Goal: Task Accomplishment & Management: Complete application form

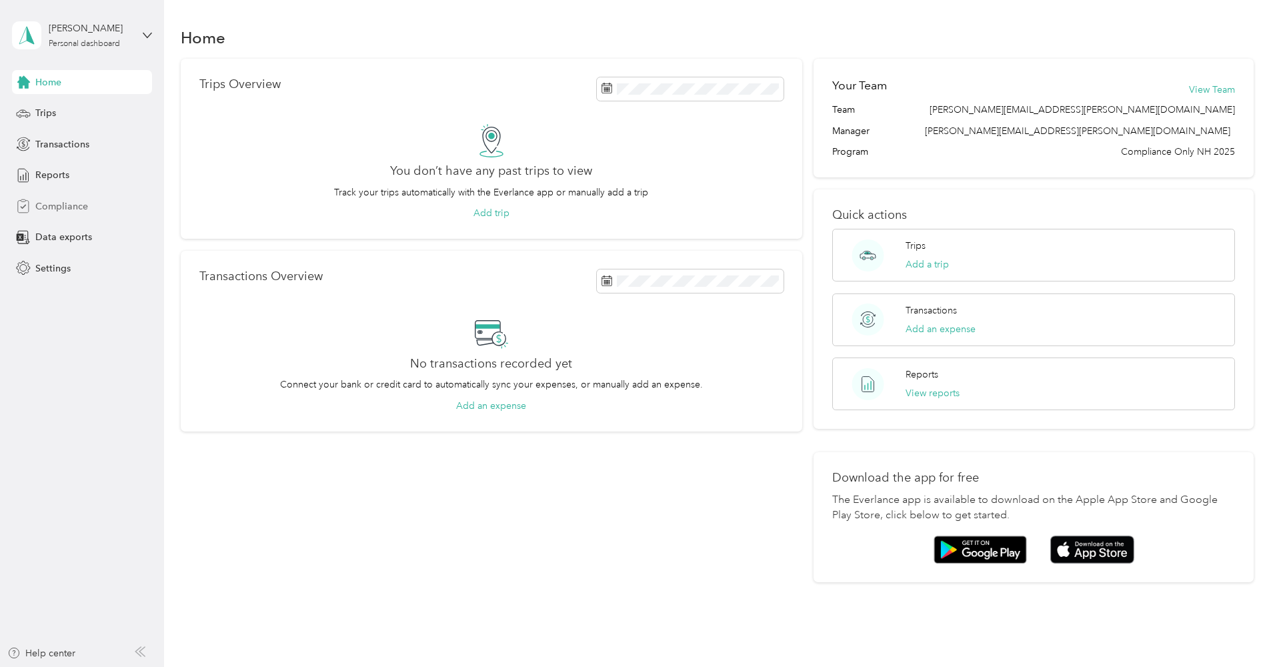
click at [75, 203] on span "Compliance" at bounding box center [61, 206] width 53 height 14
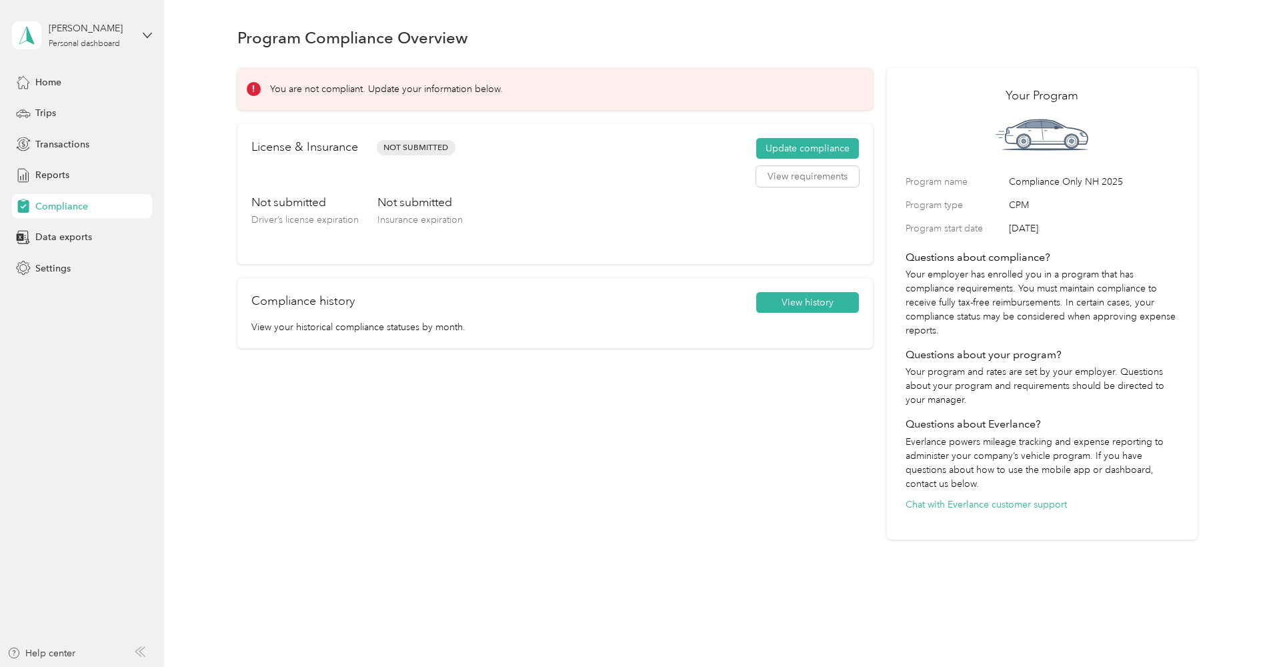
scroll to position [9, 0]
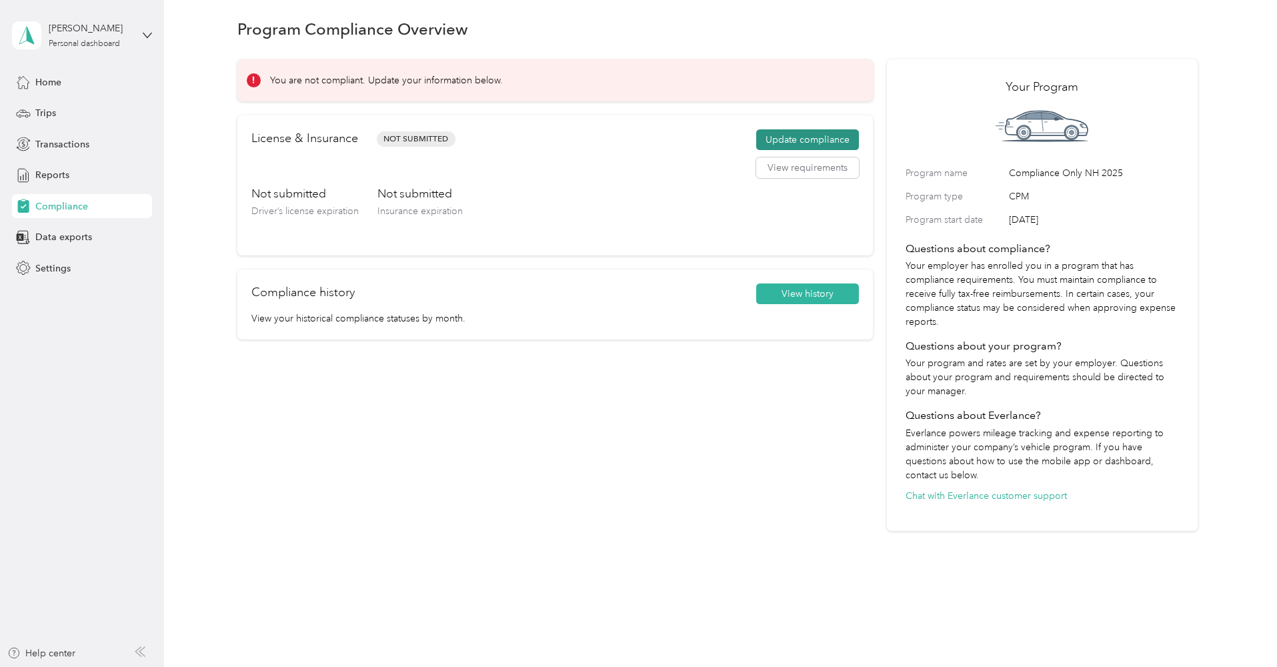
click at [818, 143] on button "Update compliance" at bounding box center [807, 139] width 103 height 21
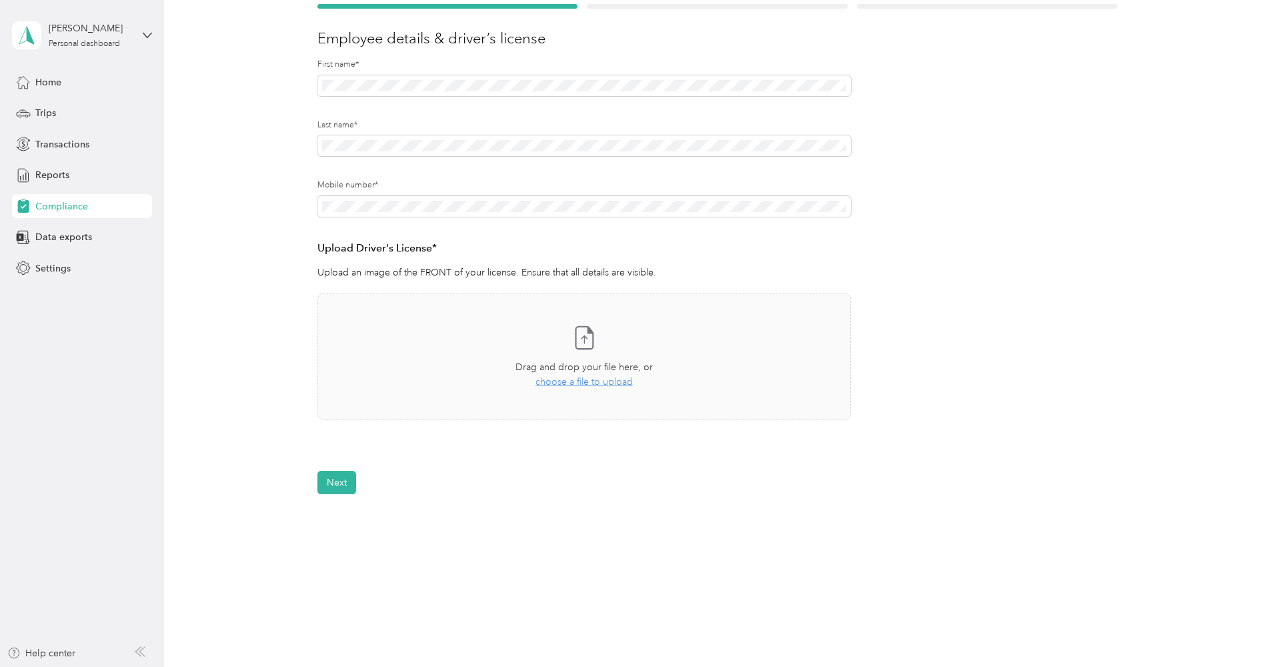
scroll to position [164, 0]
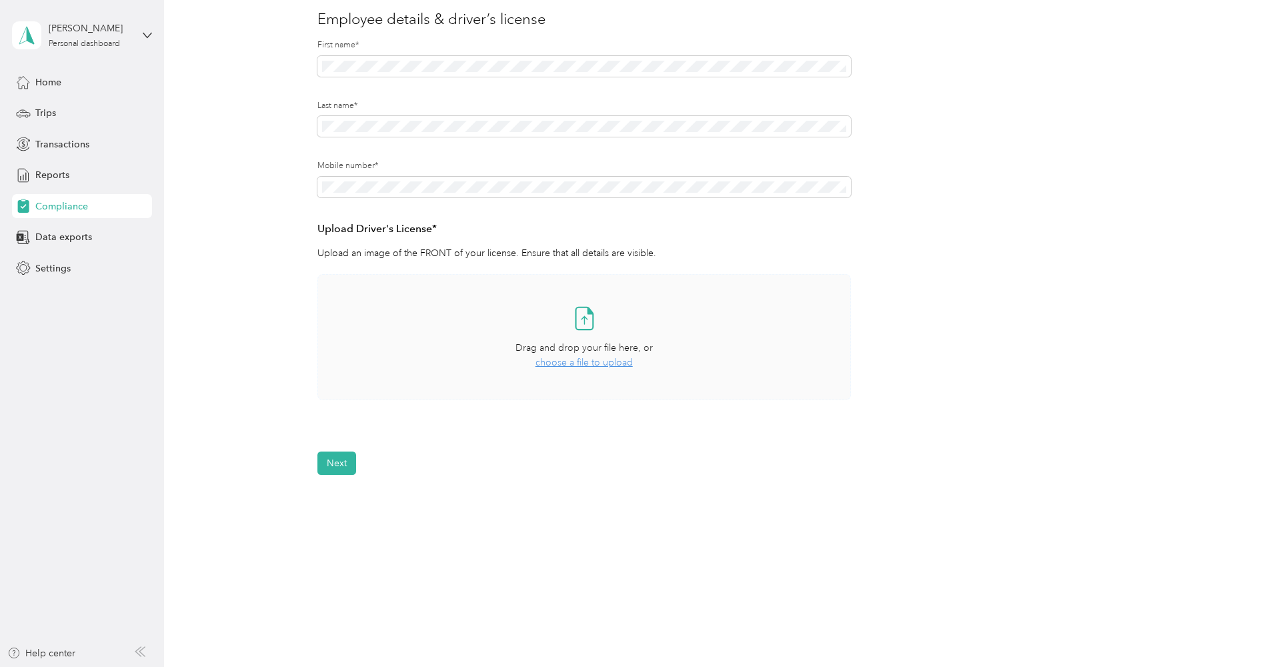
click at [599, 366] on div "Drag and drop your file here, or choose a file to upload" at bounding box center [583, 355] width 137 height 29
click at [347, 491] on button "Next" at bounding box center [336, 502] width 39 height 23
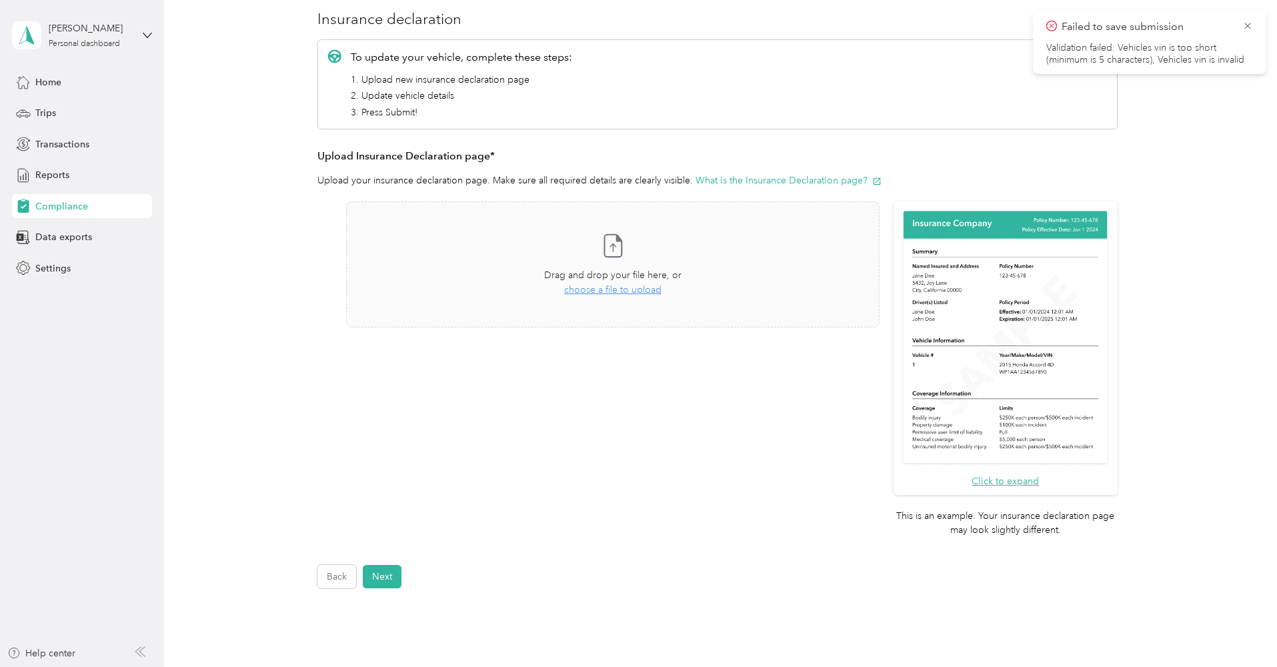
scroll to position [16, 0]
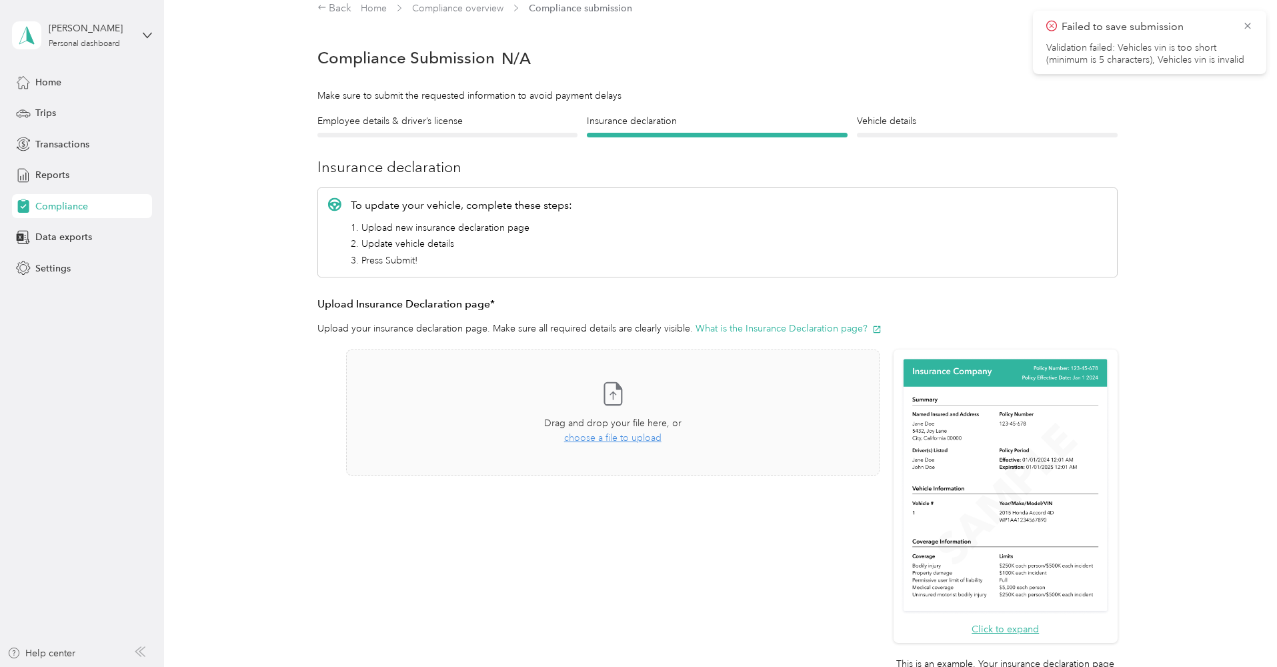
click at [405, 135] on div at bounding box center [447, 135] width 261 height 5
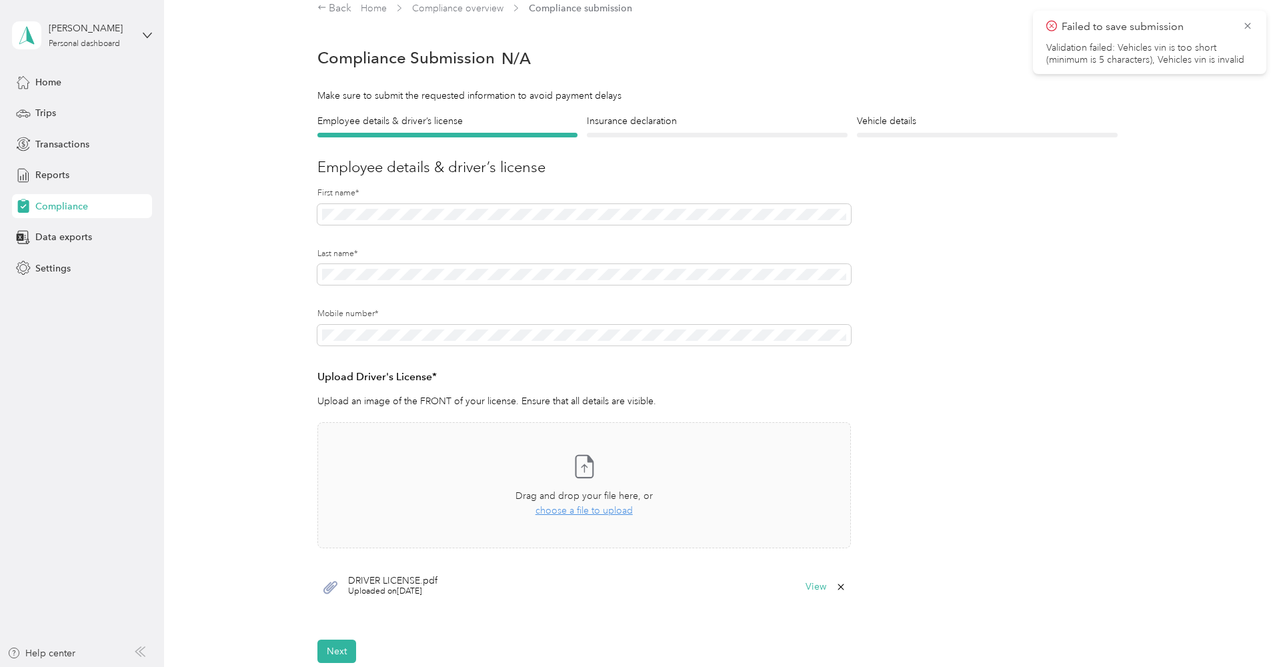
click at [270, 351] on div "Employee details & driver’s license License Insurance declaration Insurance Veh…" at bounding box center [717, 388] width 960 height 549
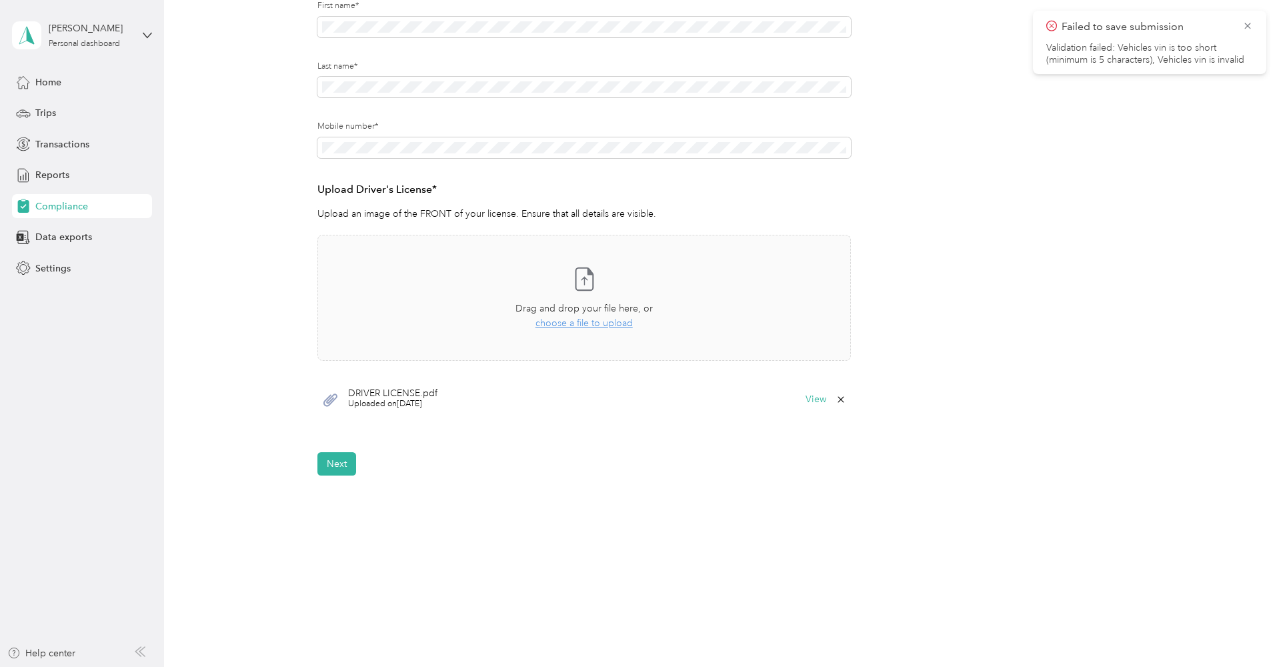
click at [331, 462] on button "Next" at bounding box center [336, 463] width 39 height 23
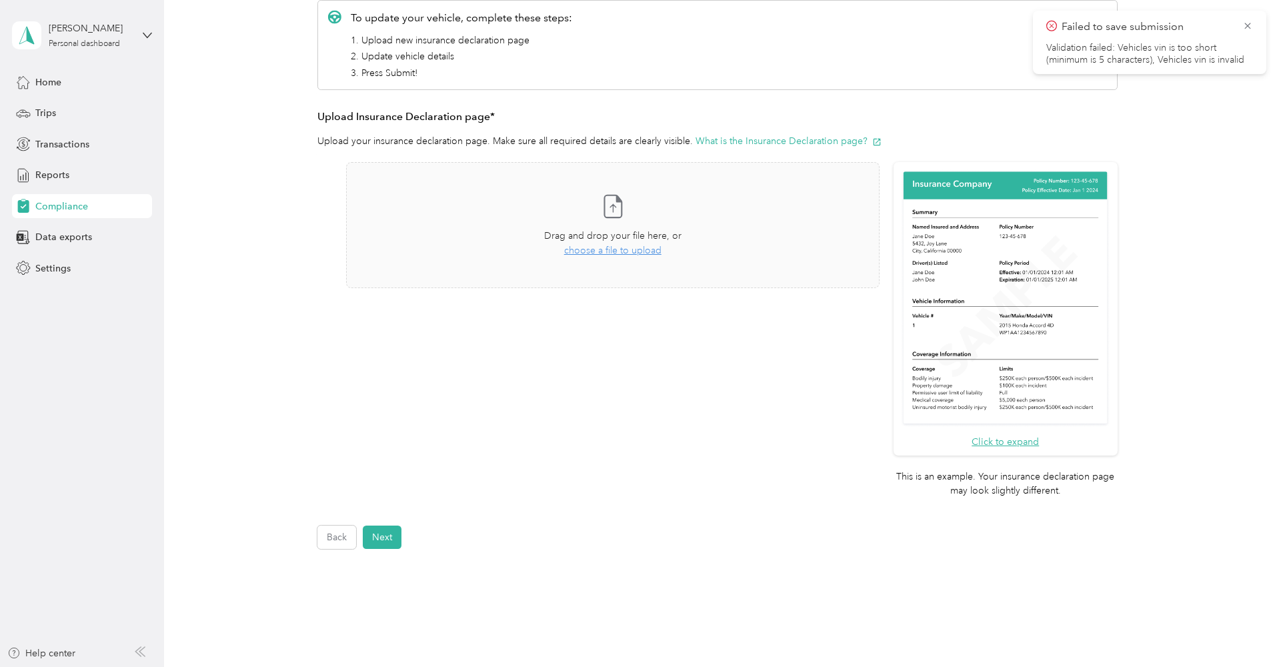
scroll to position [16, 0]
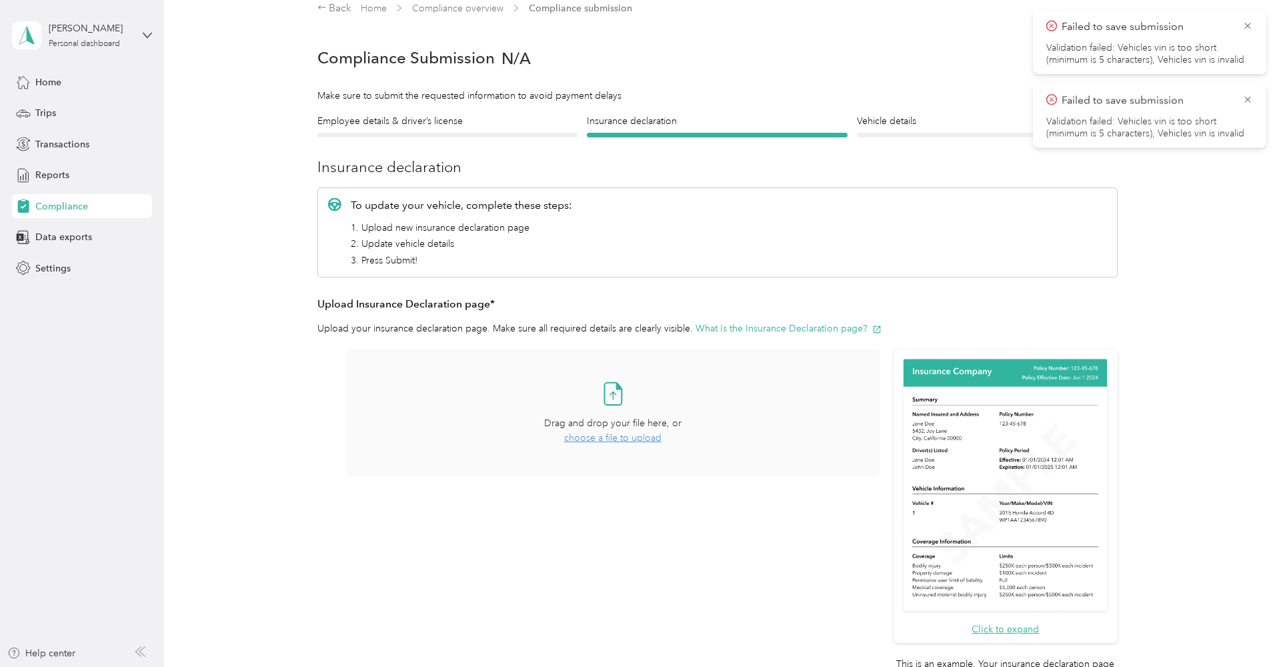
click at [609, 438] on span "choose a file to upload" at bounding box center [612, 437] width 97 height 11
click at [636, 439] on span "choose a file to upload" at bounding box center [612, 437] width 97 height 11
click at [847, 513] on button "View" at bounding box center [844, 513] width 21 height 9
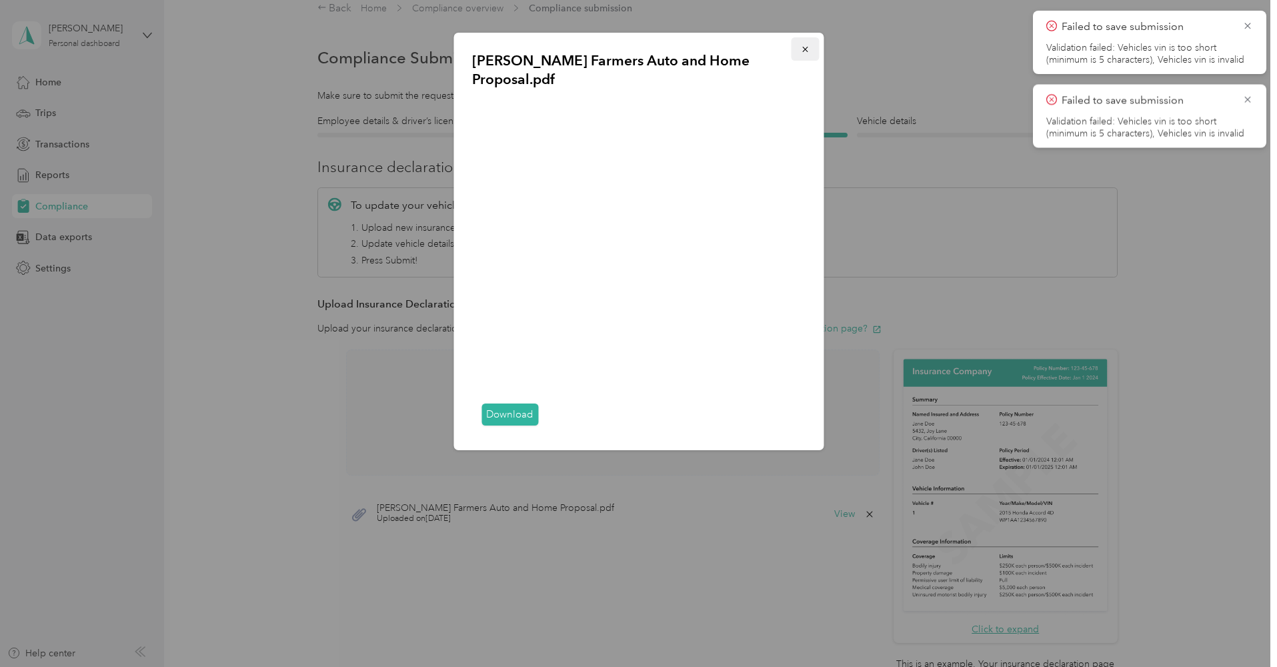
click at [808, 45] on icon "button" at bounding box center [804, 49] width 9 height 9
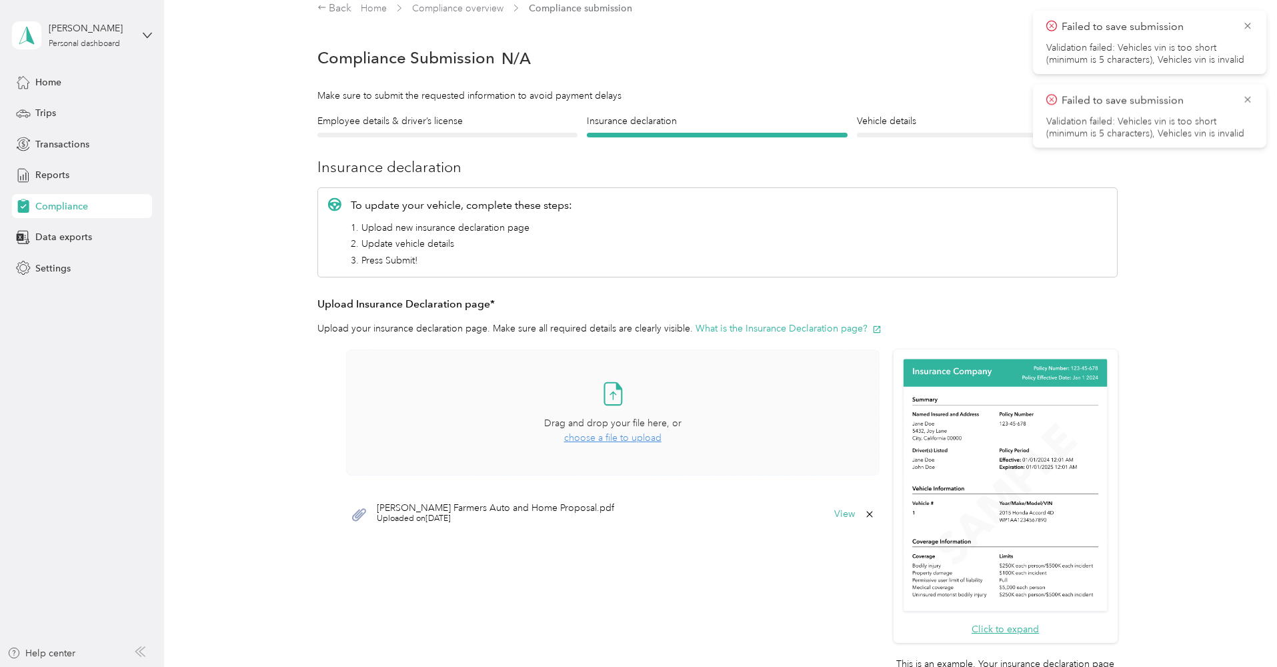
click at [873, 512] on icon at bounding box center [869, 514] width 11 height 11
click at [844, 521] on button "Yes" at bounding box center [838, 521] width 26 height 21
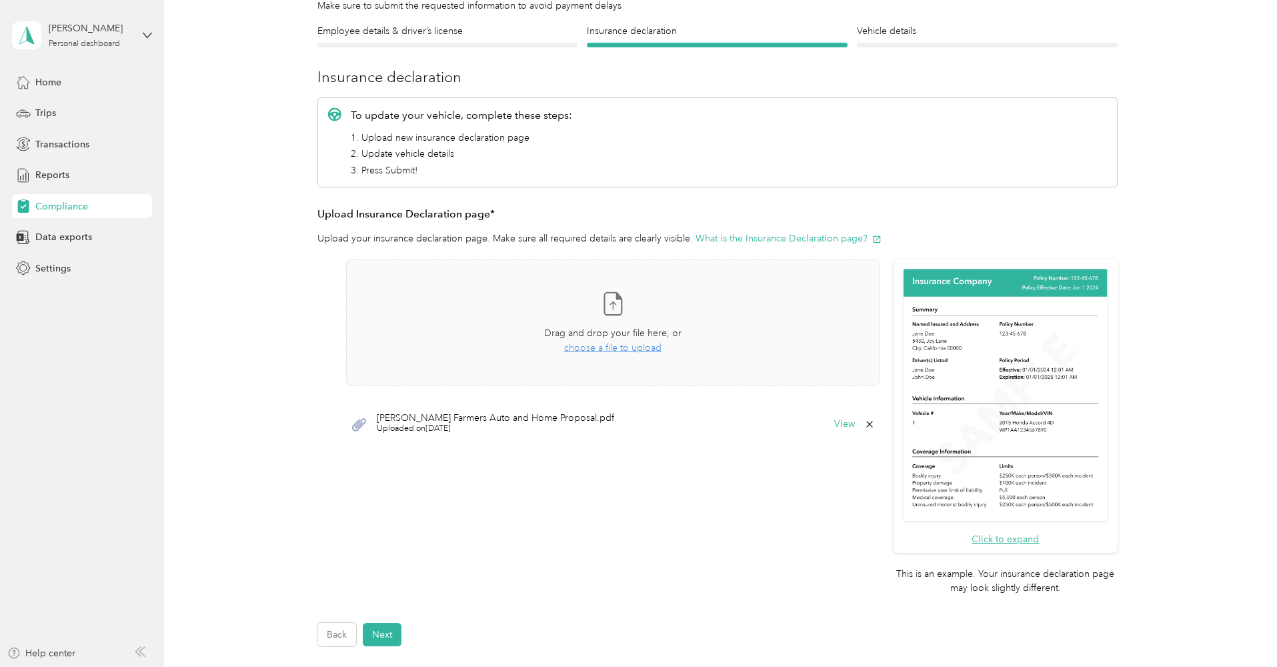
scroll to position [194, 0]
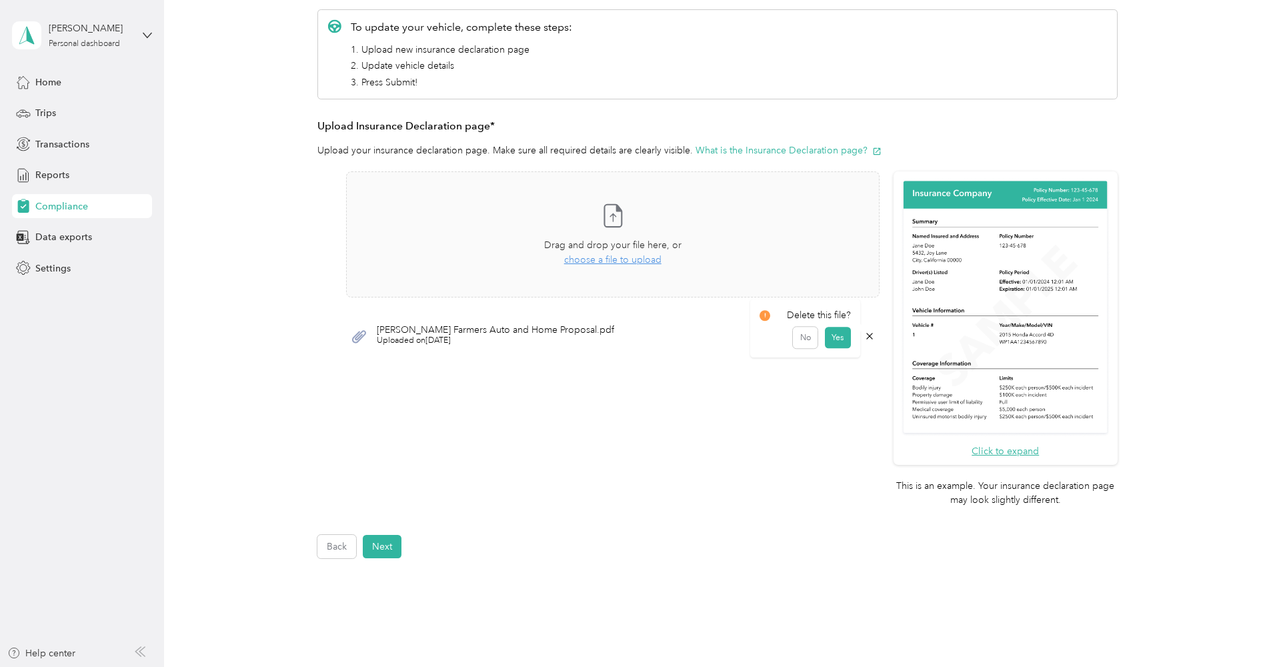
click at [873, 333] on icon at bounding box center [869, 336] width 11 height 11
click at [835, 345] on button "Yes" at bounding box center [838, 343] width 26 height 21
click at [631, 260] on span "choose a file to upload" at bounding box center [612, 259] width 97 height 11
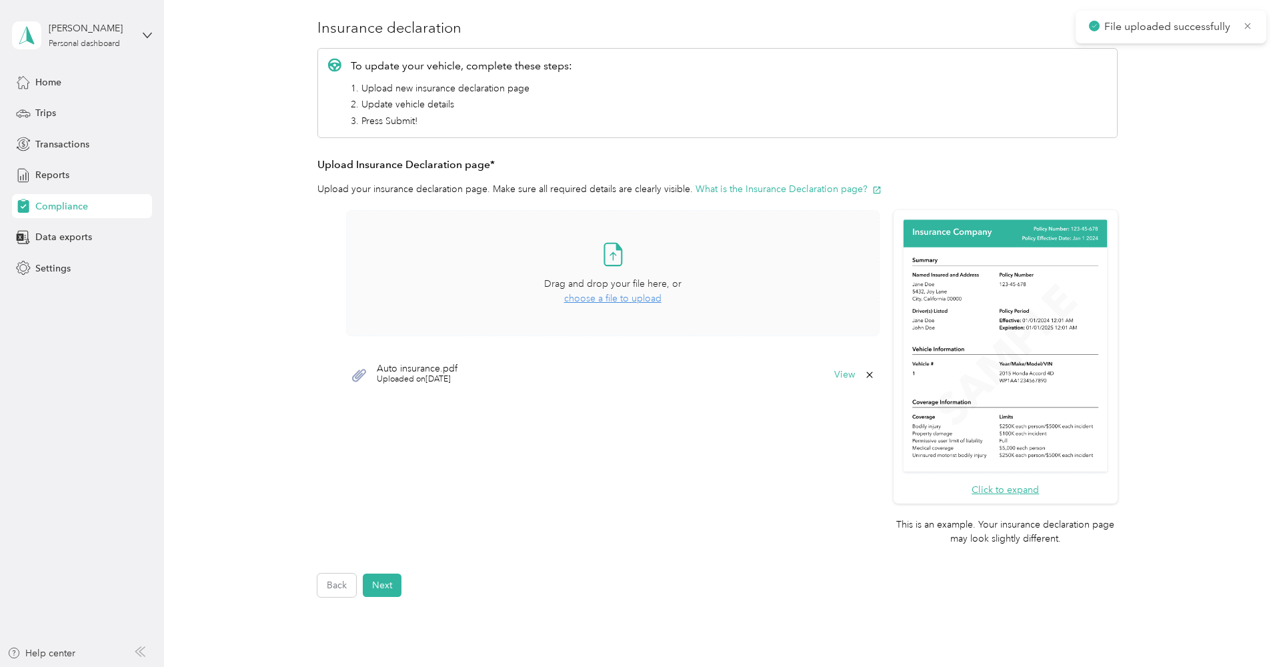
scroll to position [95, 0]
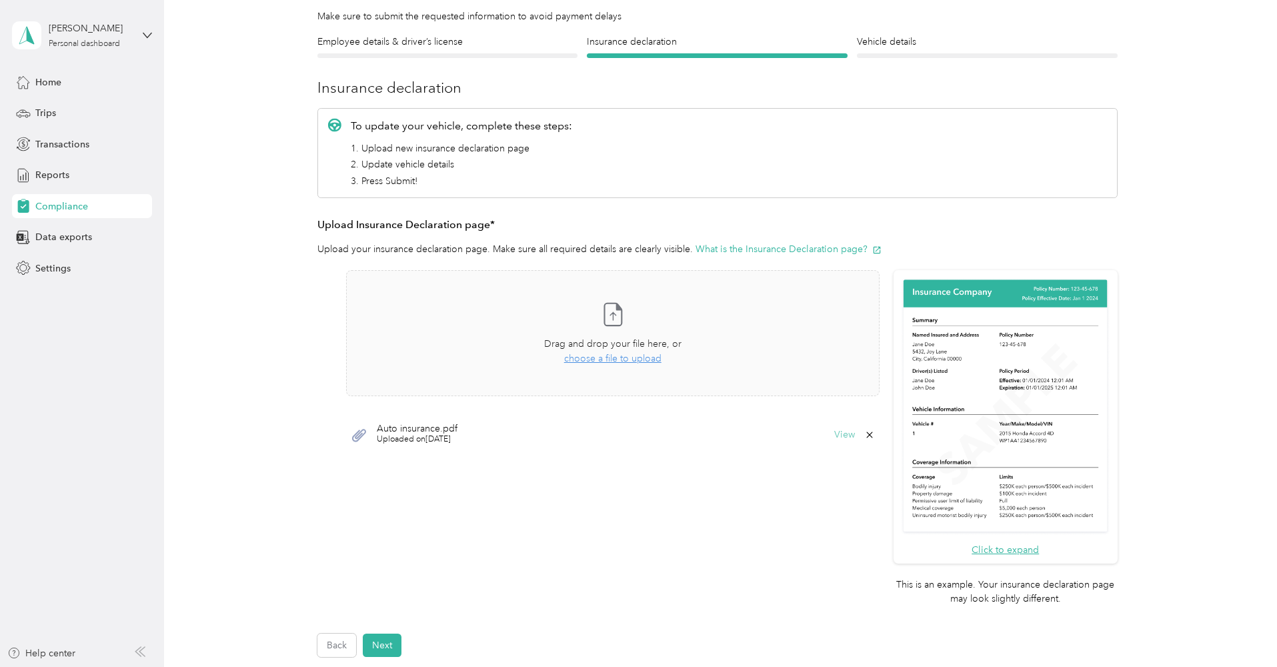
click at [845, 435] on button "View" at bounding box center [844, 434] width 21 height 9
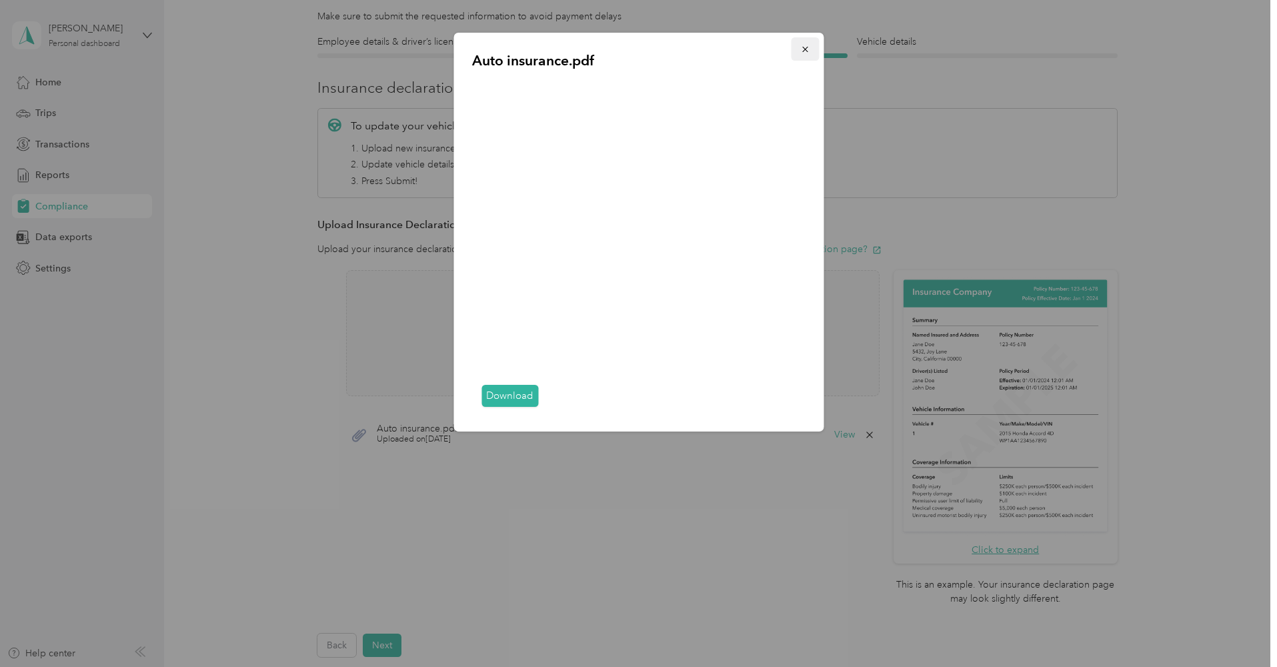
click at [810, 49] on button "button" at bounding box center [805, 48] width 28 height 23
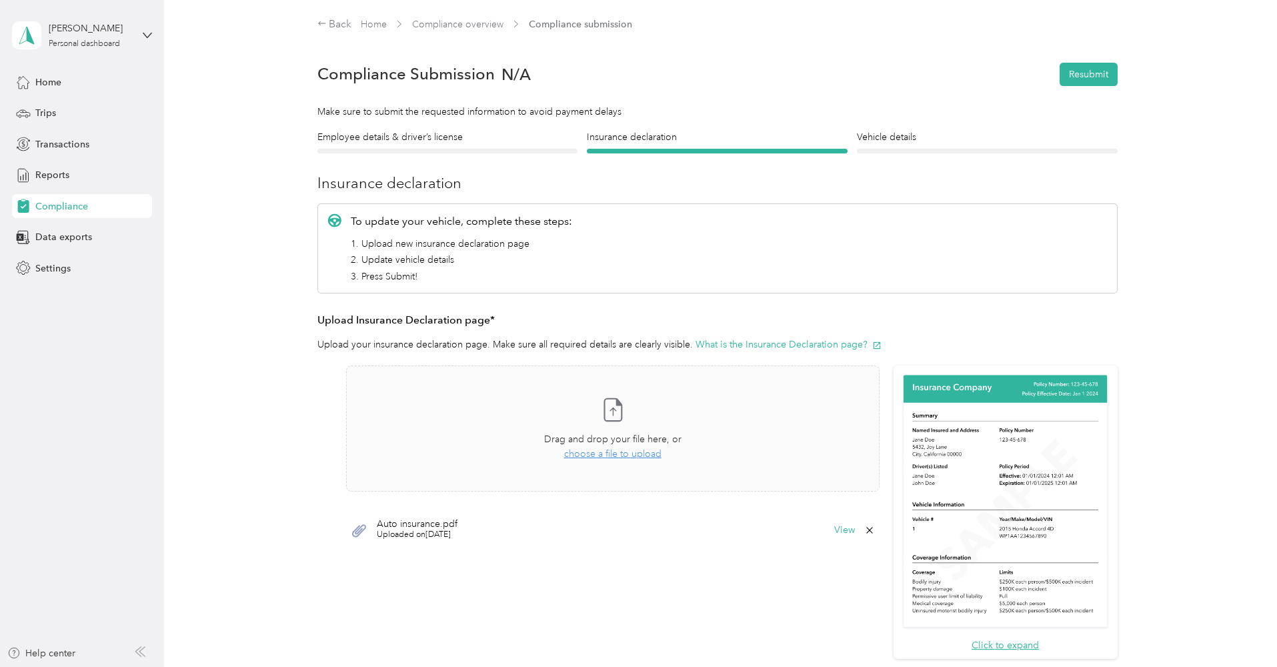
scroll to position [277, 0]
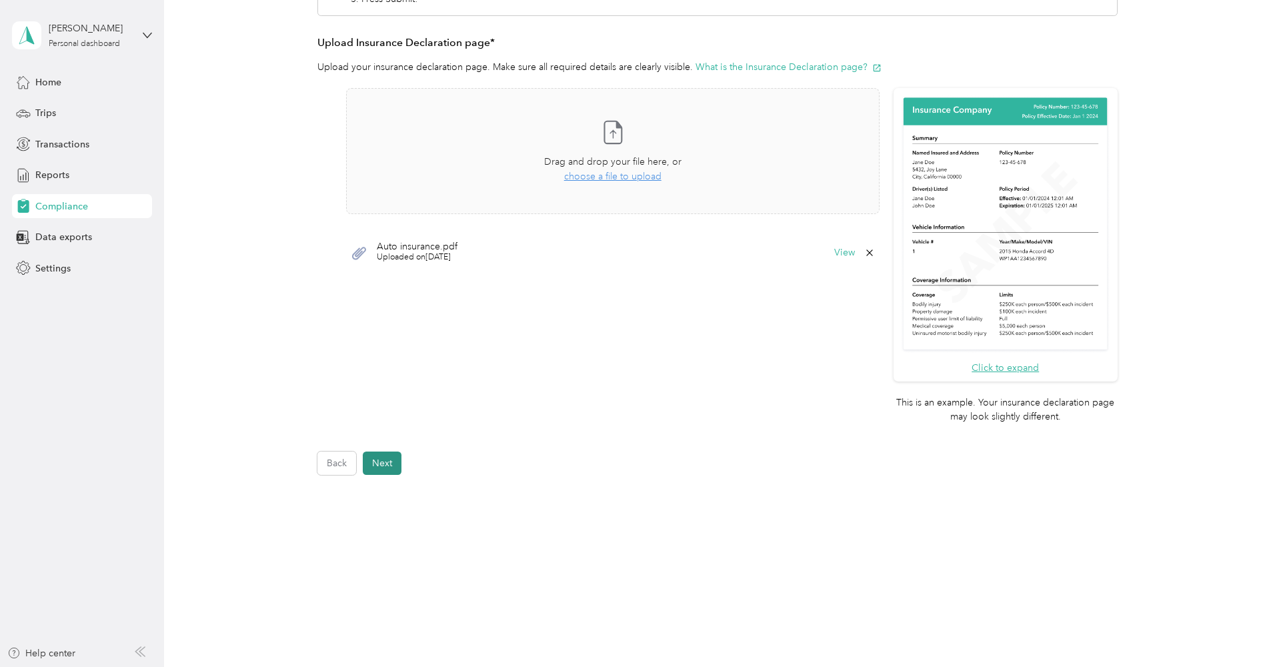
click at [389, 471] on button "Next" at bounding box center [382, 462] width 39 height 23
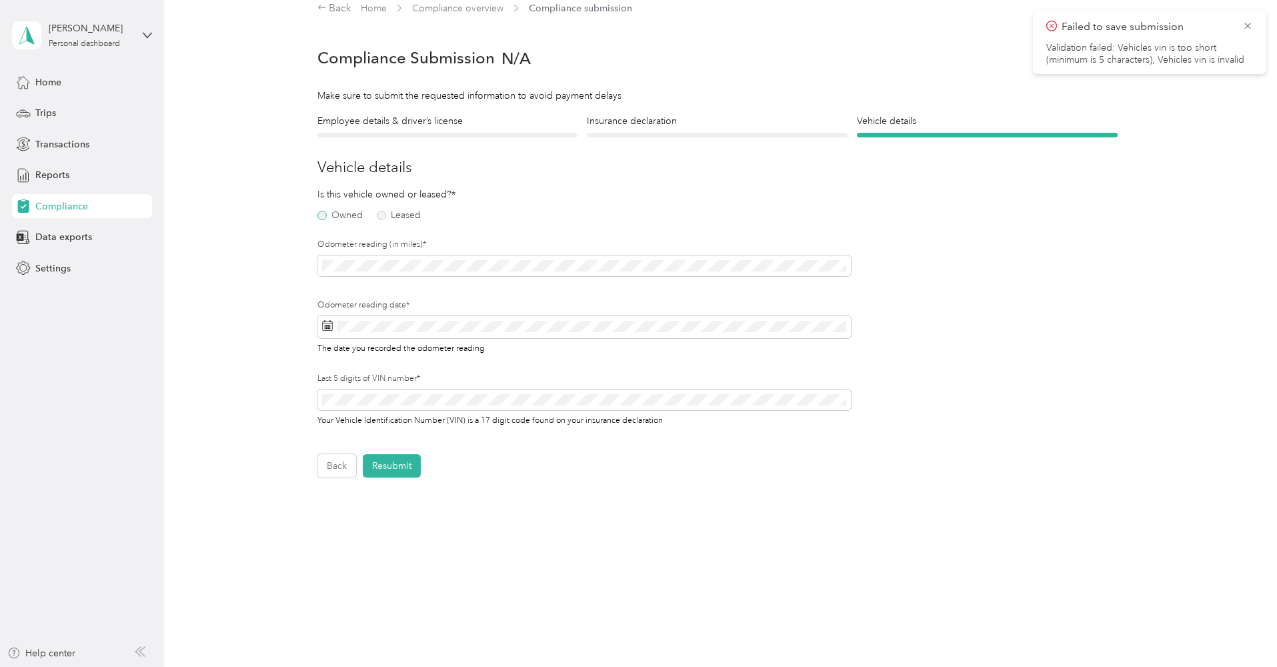
click at [323, 219] on label "Owned" at bounding box center [339, 215] width 45 height 9
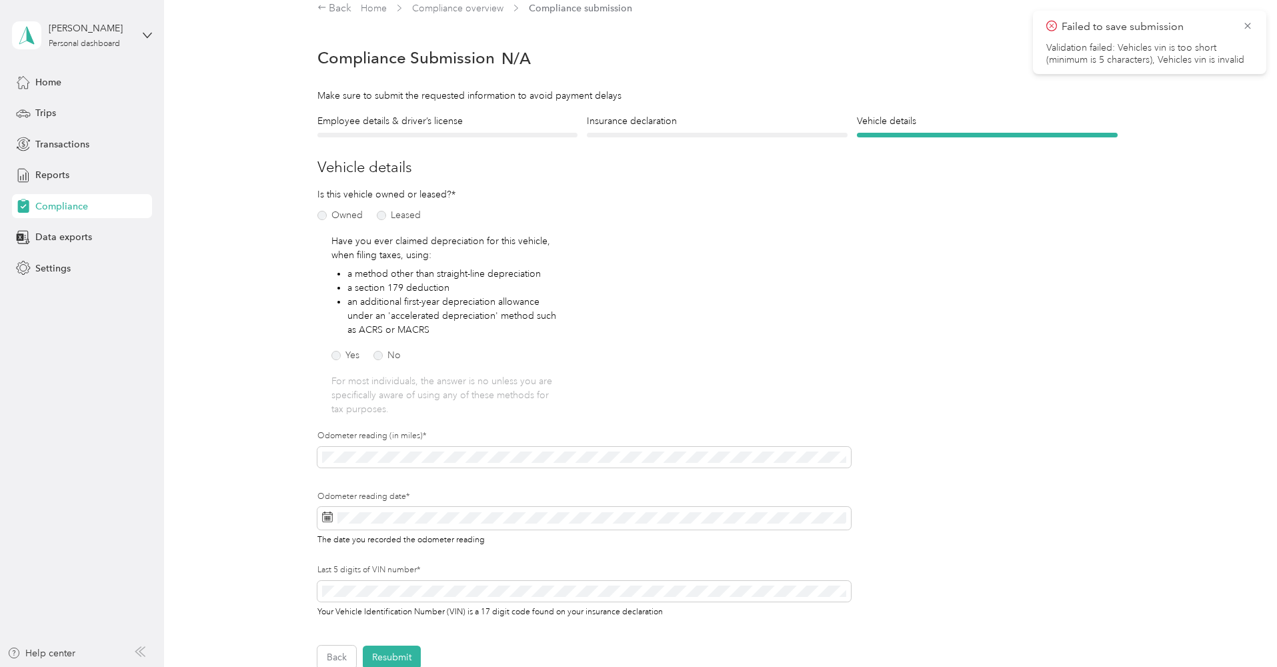
click at [377, 349] on div "Yes No" at bounding box center [408, 353] width 155 height 14
click at [379, 357] on label "No" at bounding box center [386, 355] width 27 height 9
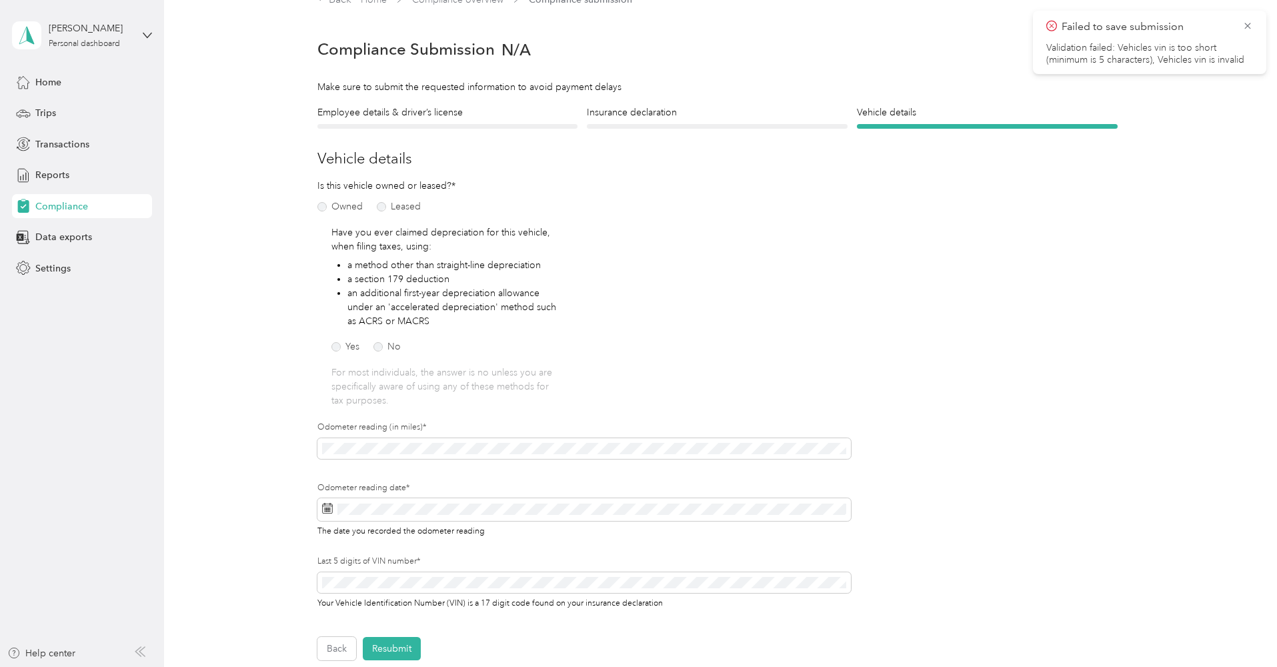
scroll to position [81, 0]
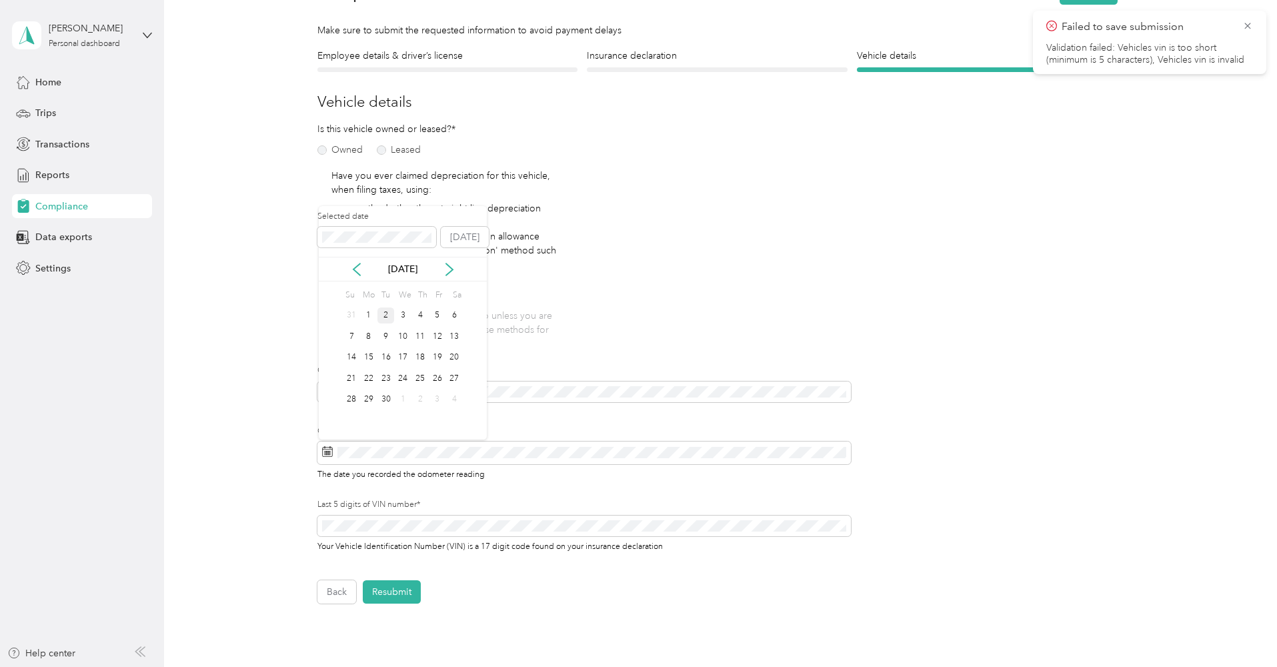
click at [387, 319] on div "2" at bounding box center [385, 315] width 17 height 17
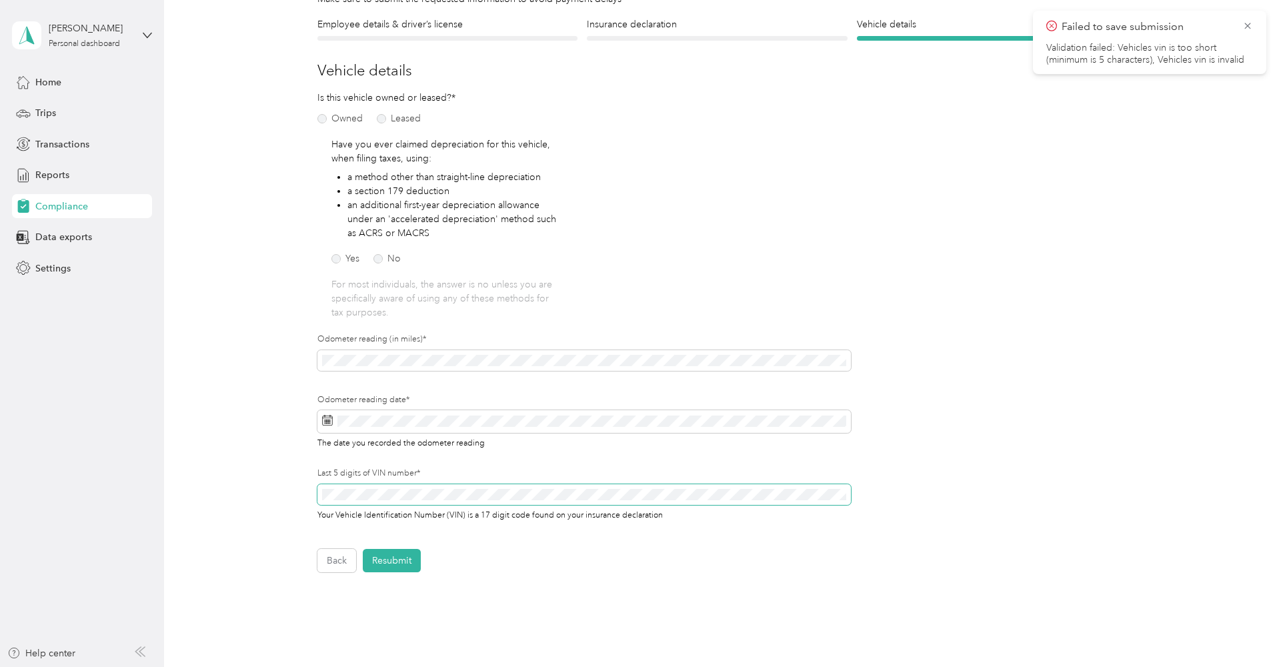
scroll to position [210, 0]
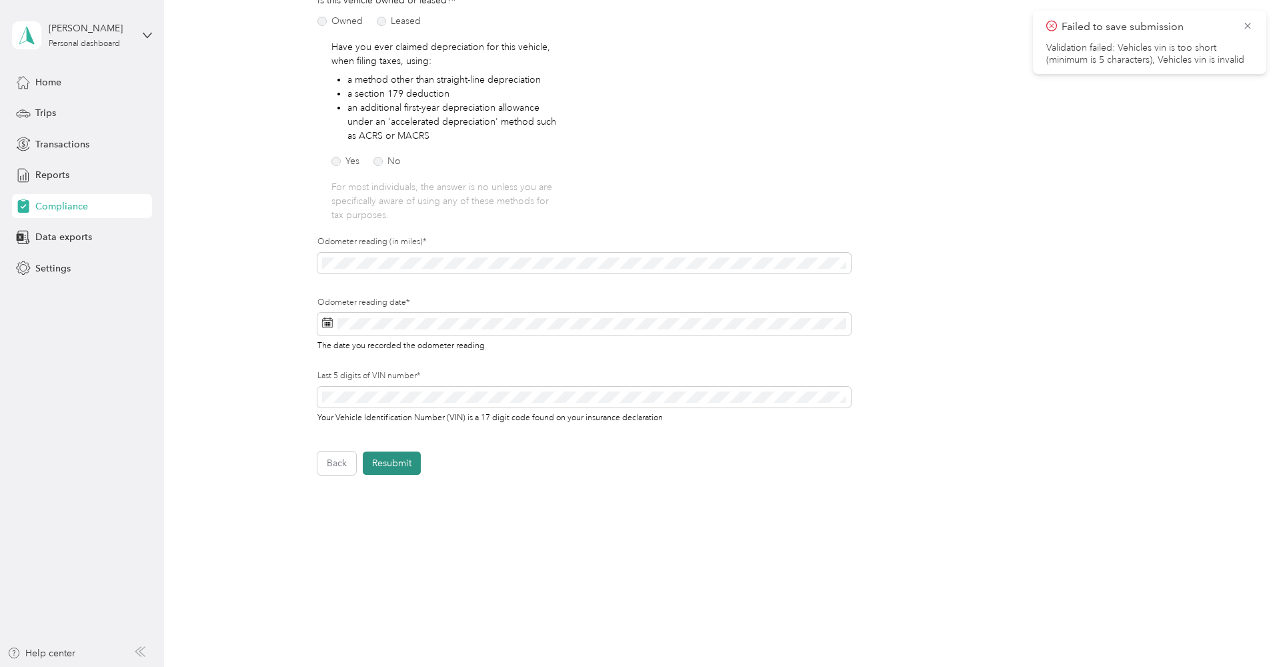
click at [394, 463] on button "Resubmit" at bounding box center [392, 462] width 58 height 23
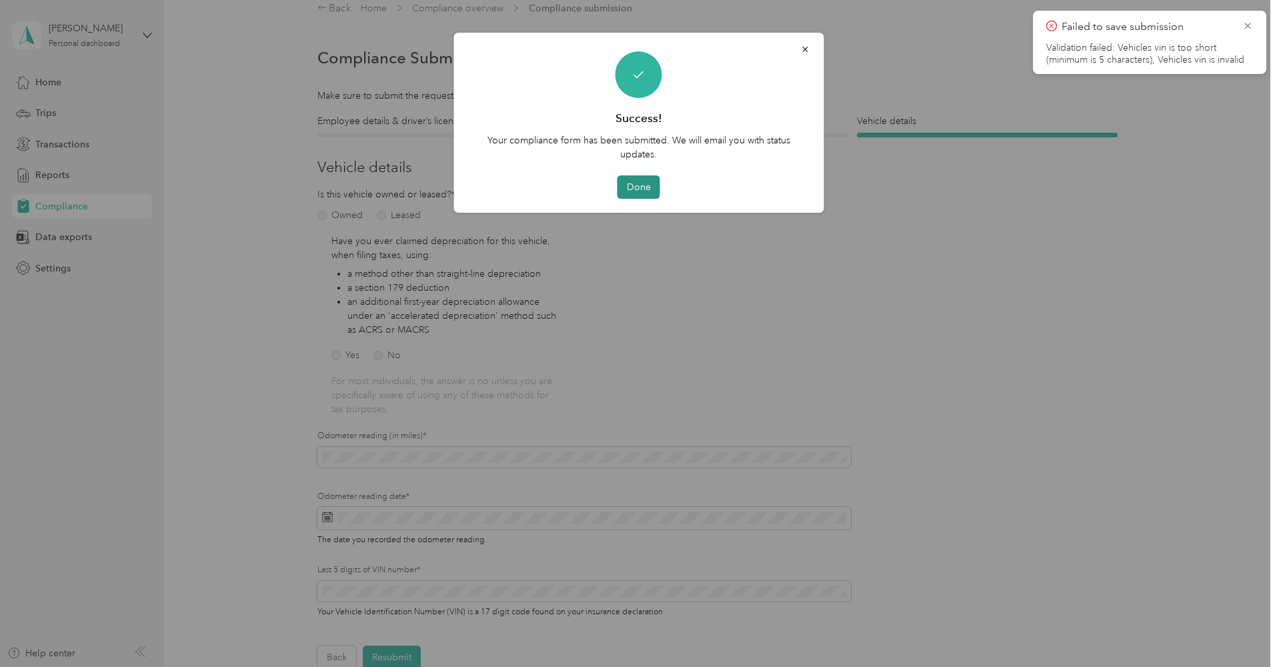
click at [644, 184] on button "Done" at bounding box center [639, 186] width 43 height 23
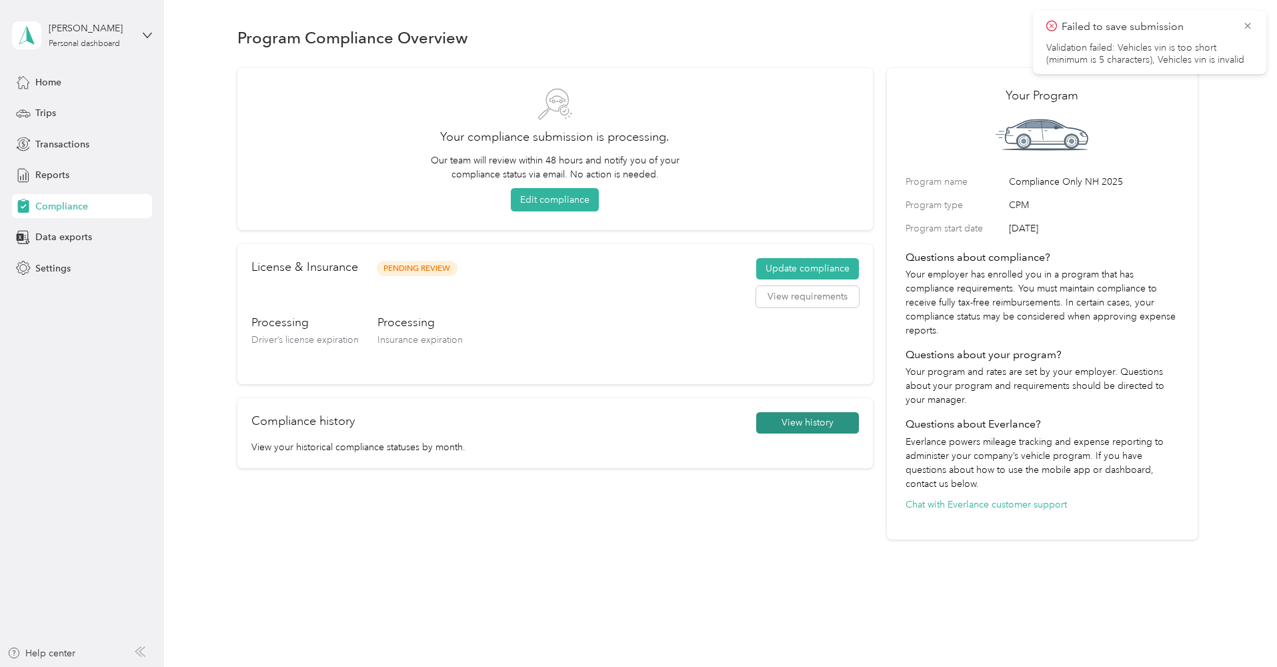
click at [824, 425] on button "View history" at bounding box center [807, 422] width 103 height 21
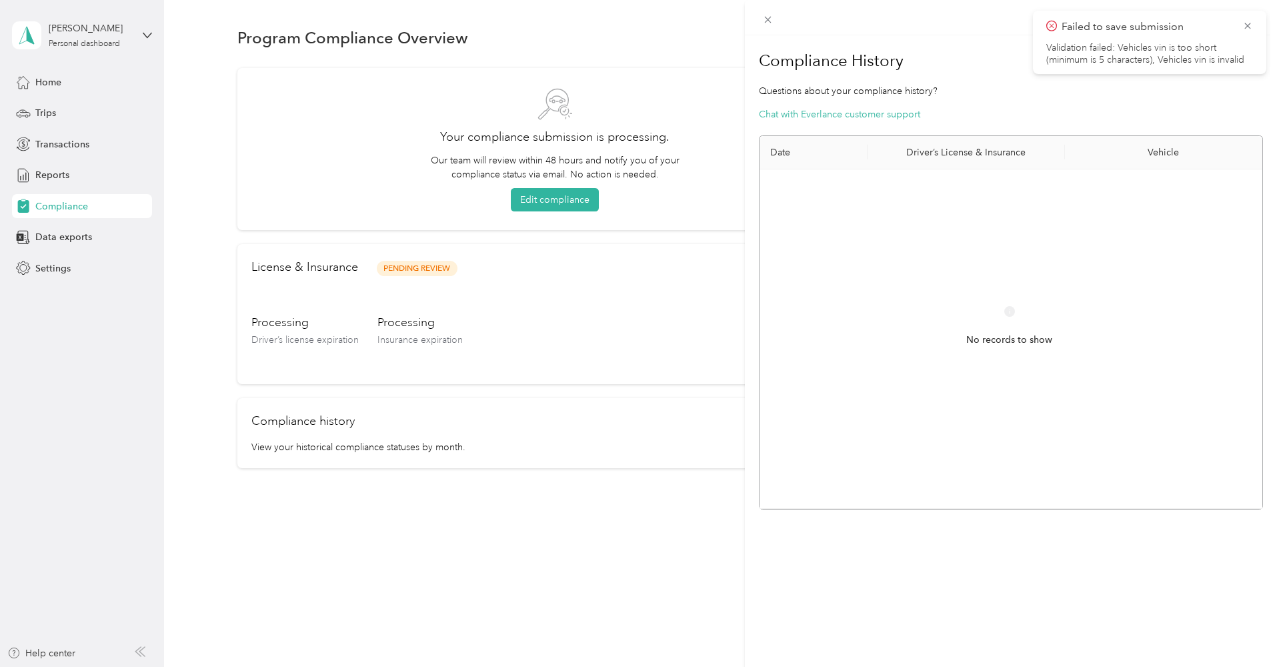
click at [986, 138] on th "Driver’s License & Insurance" at bounding box center [966, 152] width 197 height 33
click at [983, 146] on th "Driver’s License & Insurance" at bounding box center [966, 152] width 197 height 33
click at [1138, 151] on th "Vehicle" at bounding box center [1163, 152] width 197 height 33
click at [1090, 59] on li "Validation failed: Vehicles vin is too short (minimum is 5 characters), Vehicle…" at bounding box center [1149, 54] width 207 height 24
click at [1248, 25] on icon at bounding box center [1247, 26] width 11 height 12
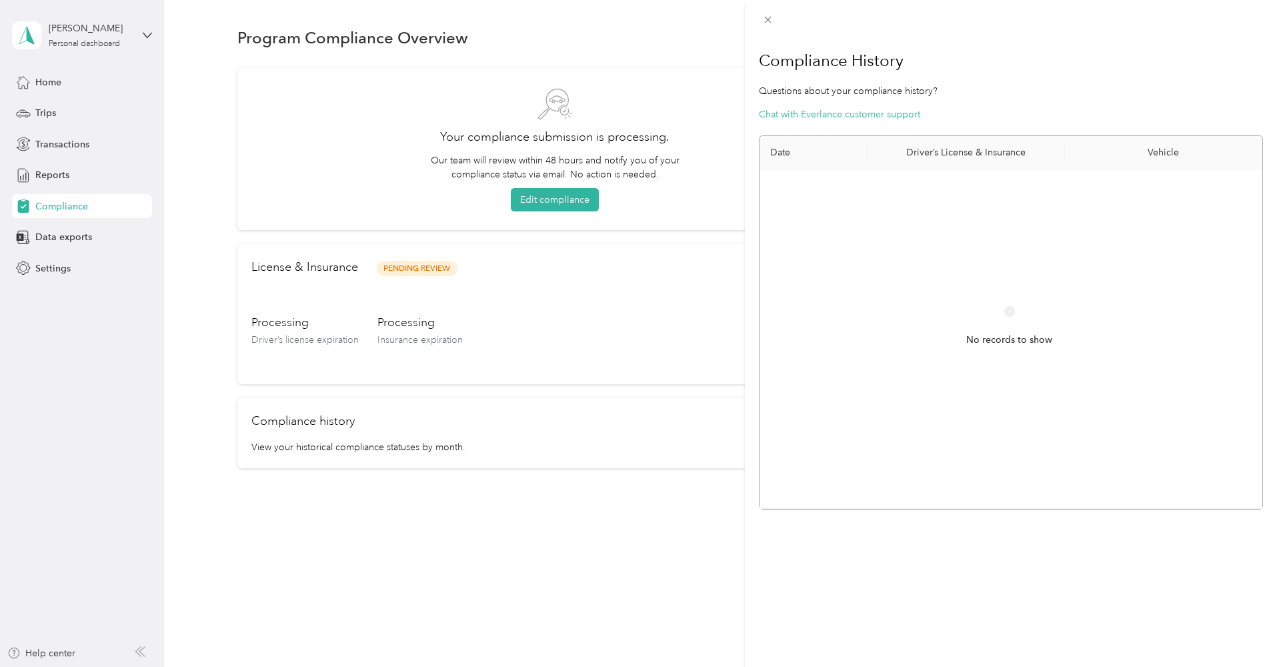
click at [529, 531] on div "Compliance History Questions about your compliance history? Chat with Everlance…" at bounding box center [638, 333] width 1277 height 667
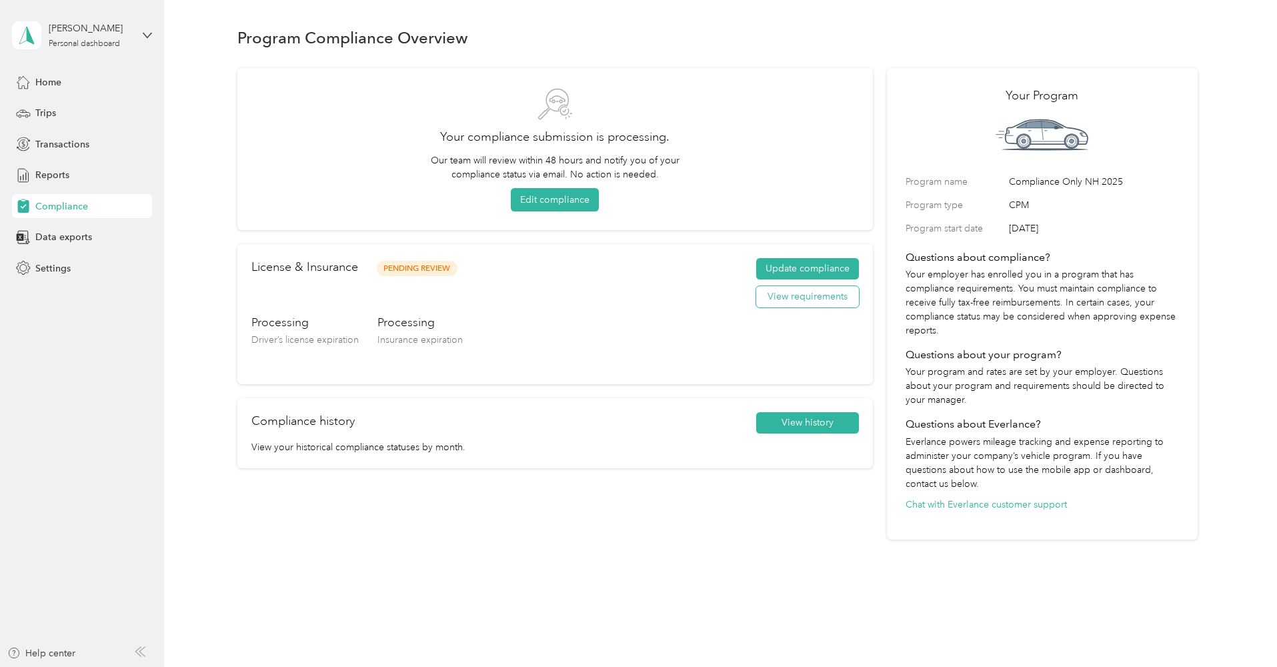
click at [777, 297] on button "View requirements" at bounding box center [807, 296] width 103 height 21
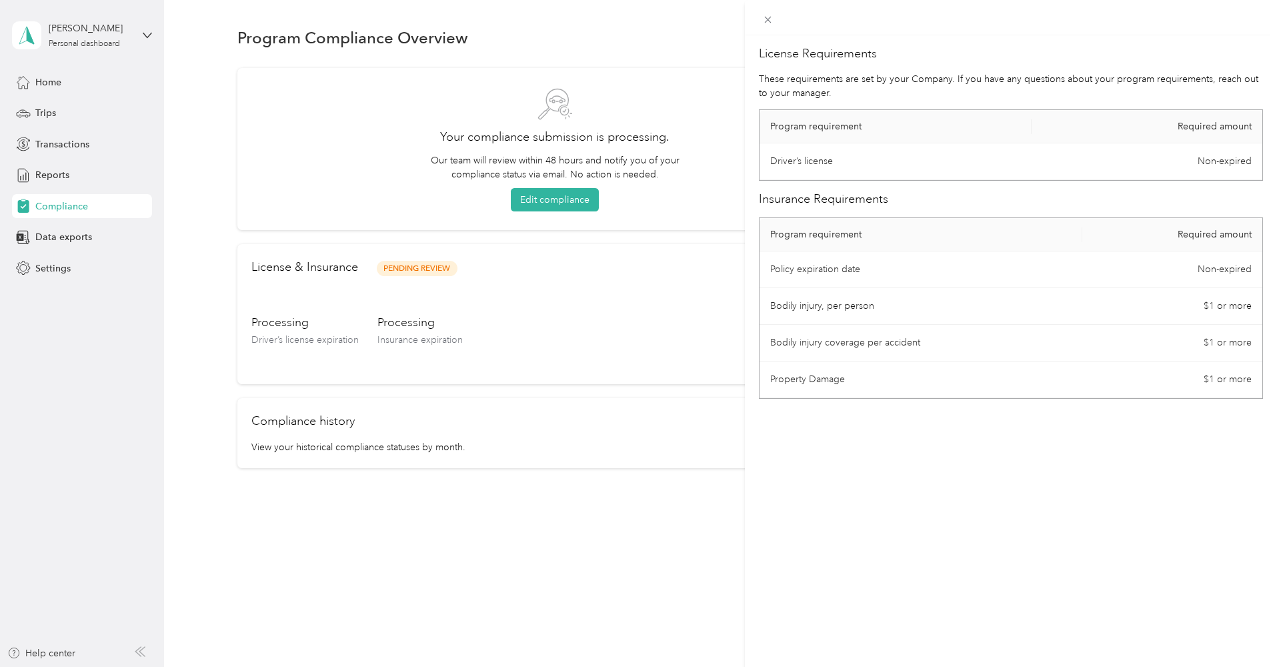
click at [510, 301] on div "License Requirements These requirements are set by your Company. If you have an…" at bounding box center [638, 333] width 1277 height 667
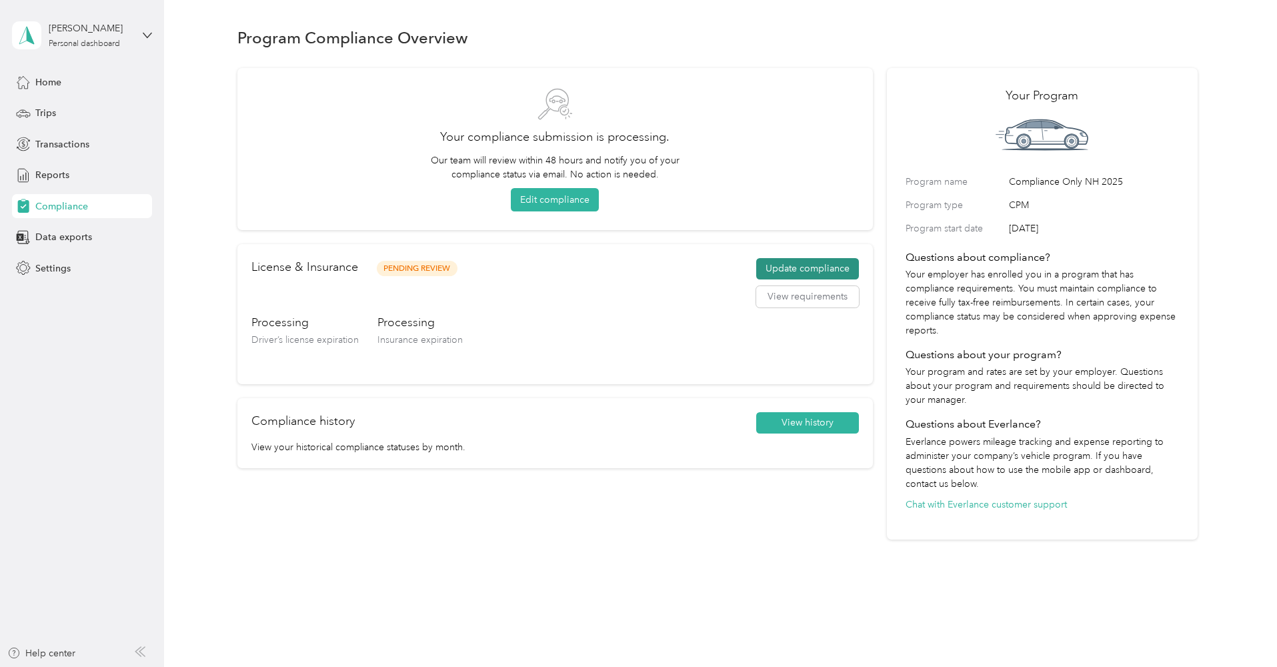
click at [822, 271] on button "Update compliance" at bounding box center [807, 268] width 103 height 21
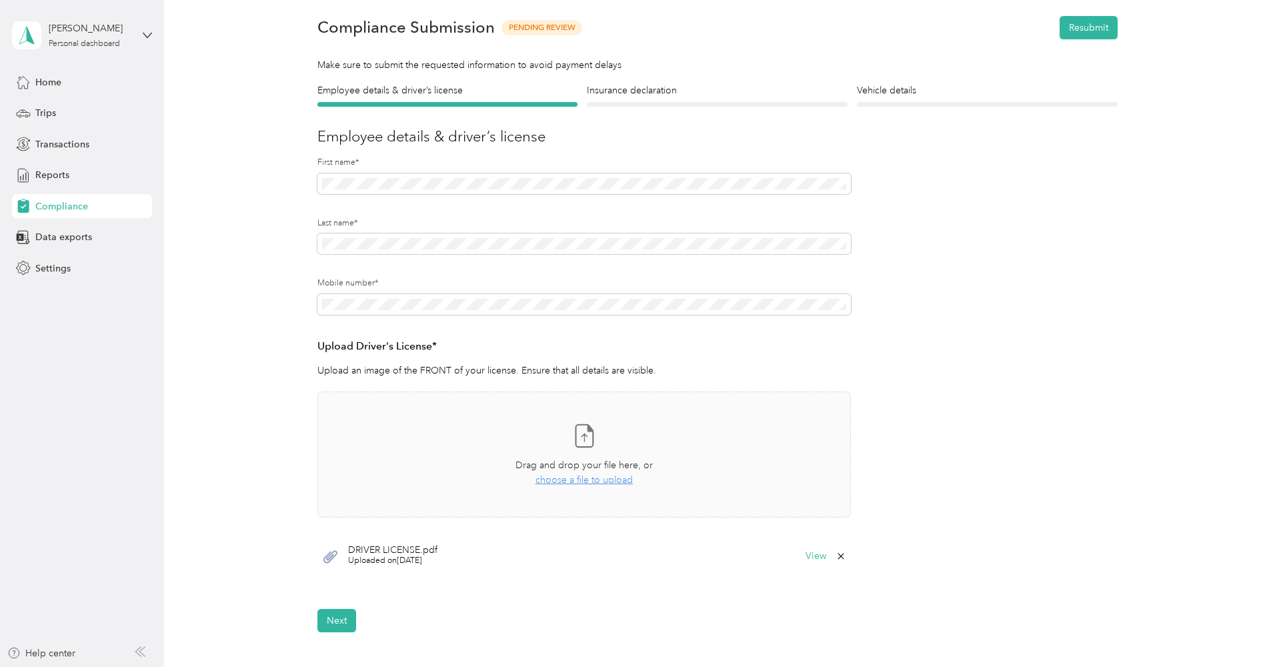
scroll to position [84, 0]
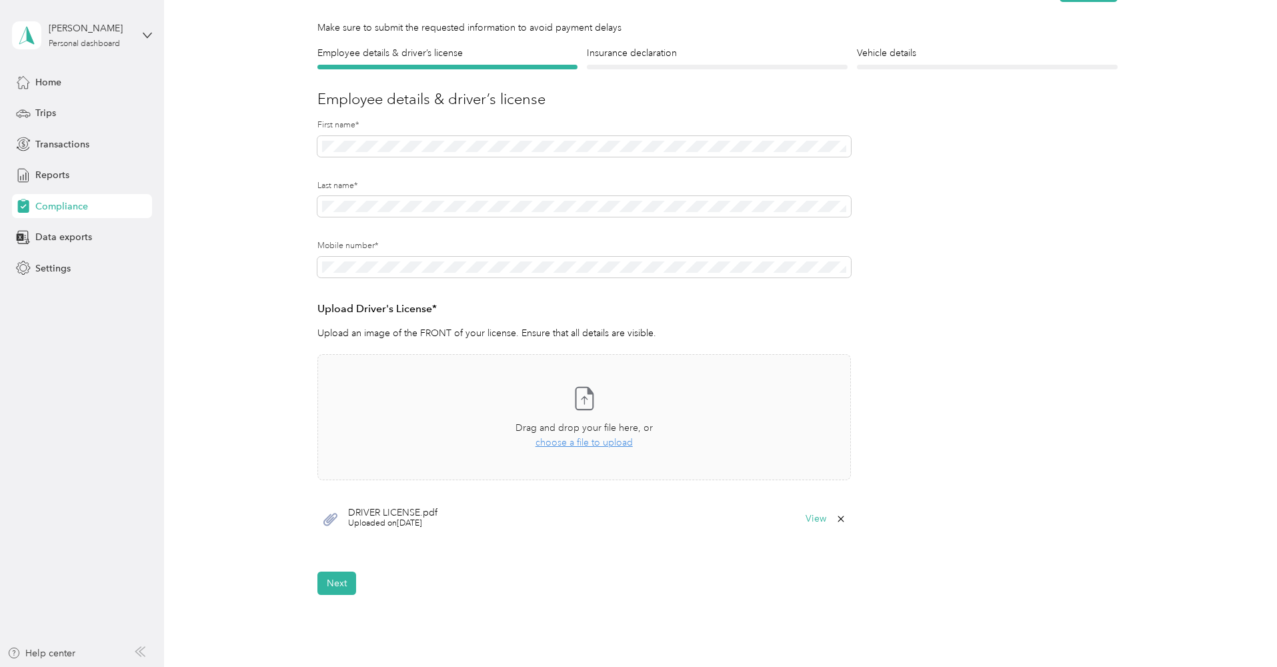
click at [333, 571] on button "Next" at bounding box center [336, 582] width 39 height 23
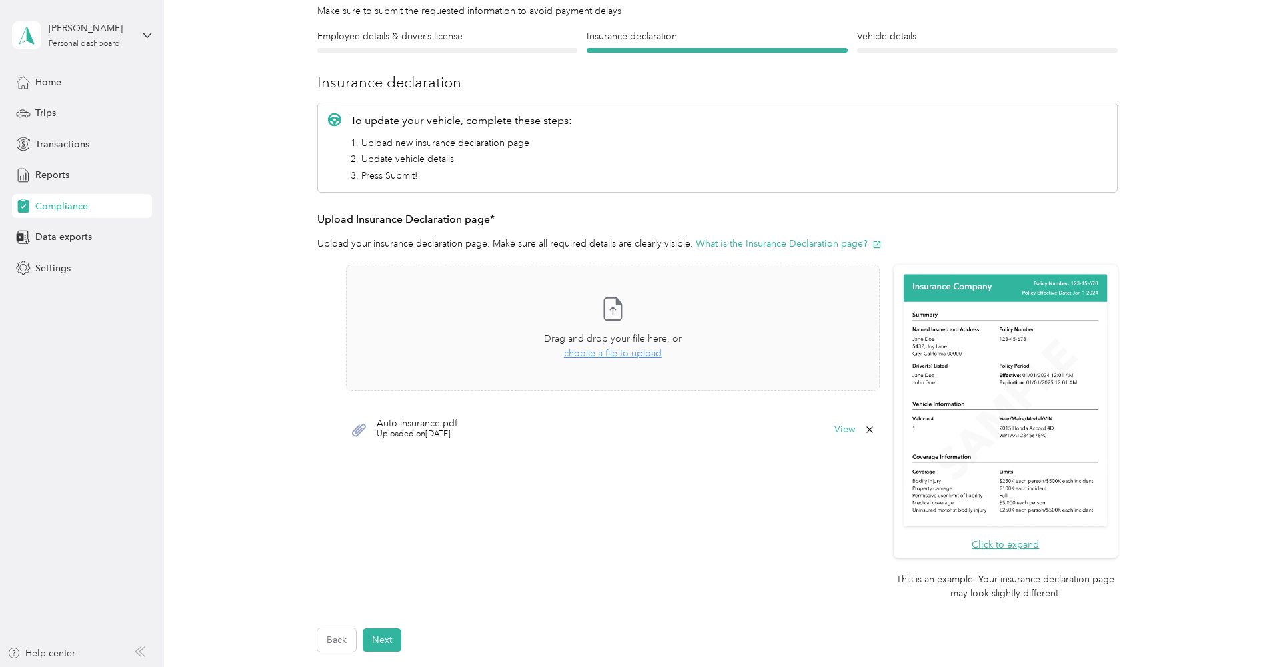
scroll to position [277, 0]
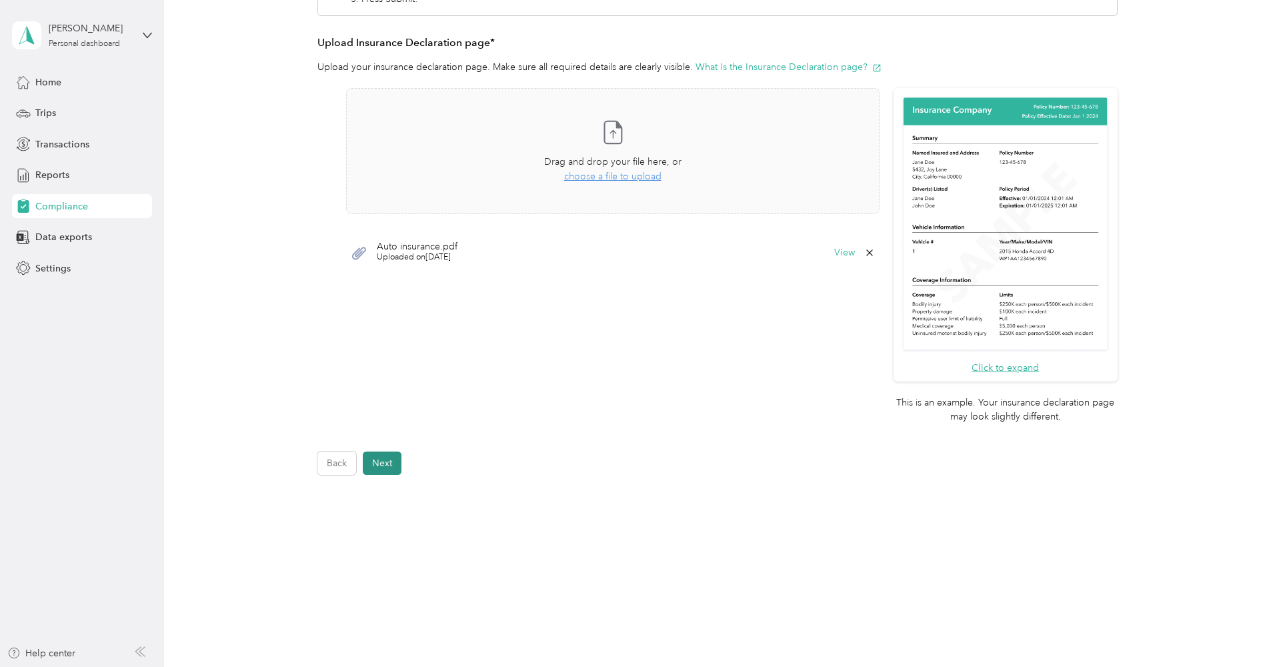
click at [391, 455] on button "Next" at bounding box center [382, 462] width 39 height 23
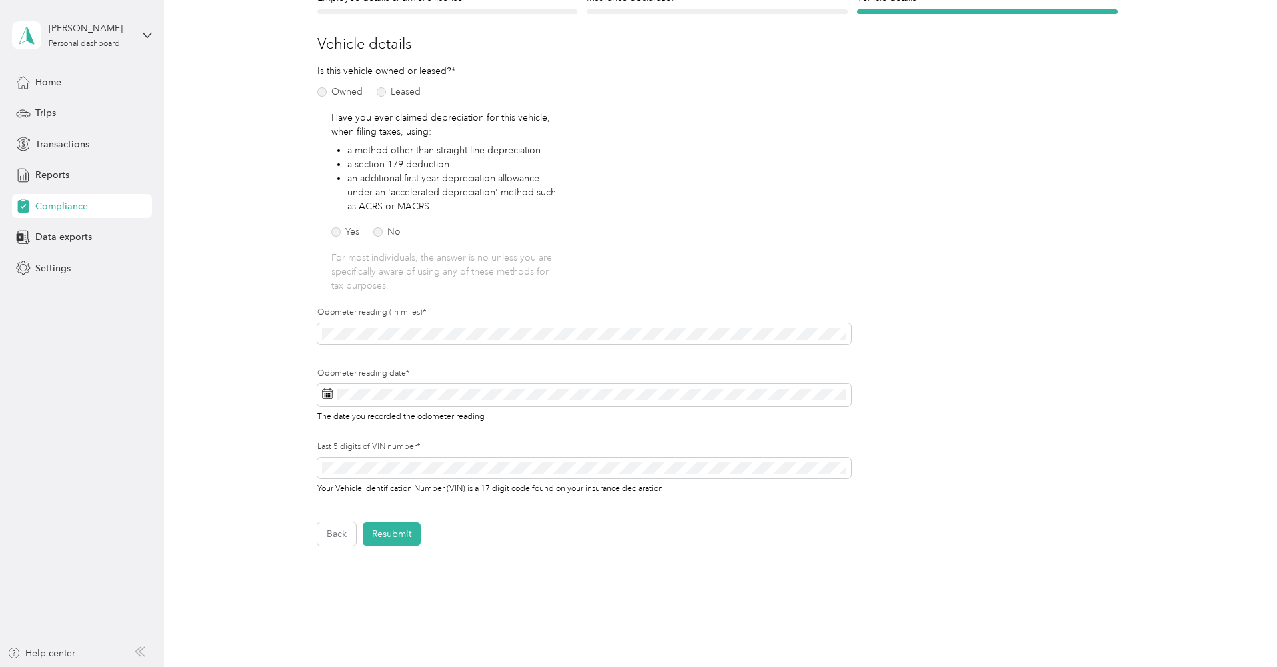
scroll to position [166, 0]
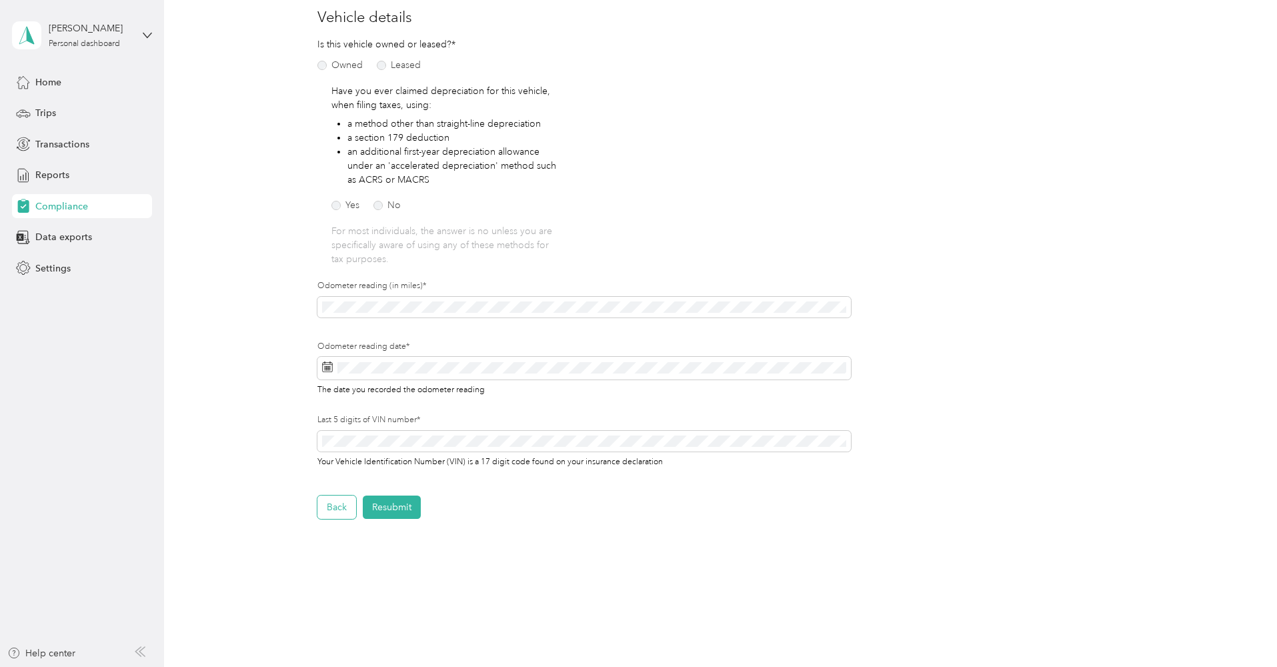
click at [343, 509] on button "Back" at bounding box center [336, 506] width 39 height 23
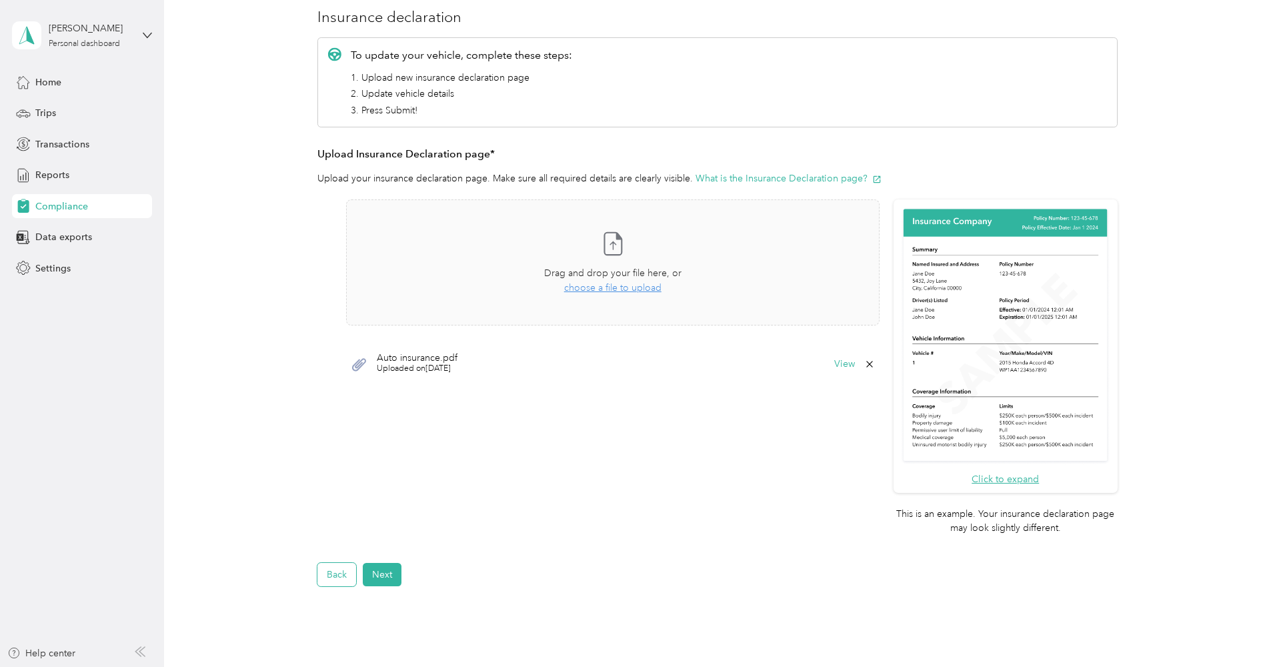
click at [343, 569] on button "Back" at bounding box center [336, 574] width 39 height 23
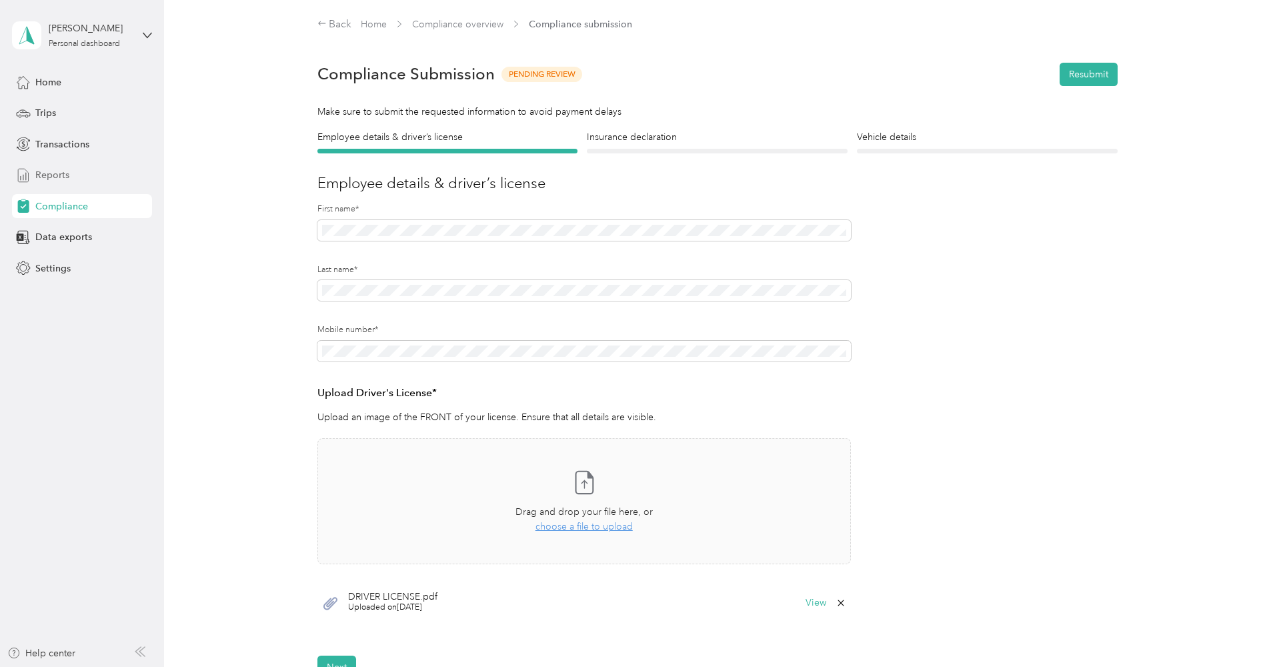
click at [55, 181] on span "Reports" at bounding box center [52, 175] width 34 height 14
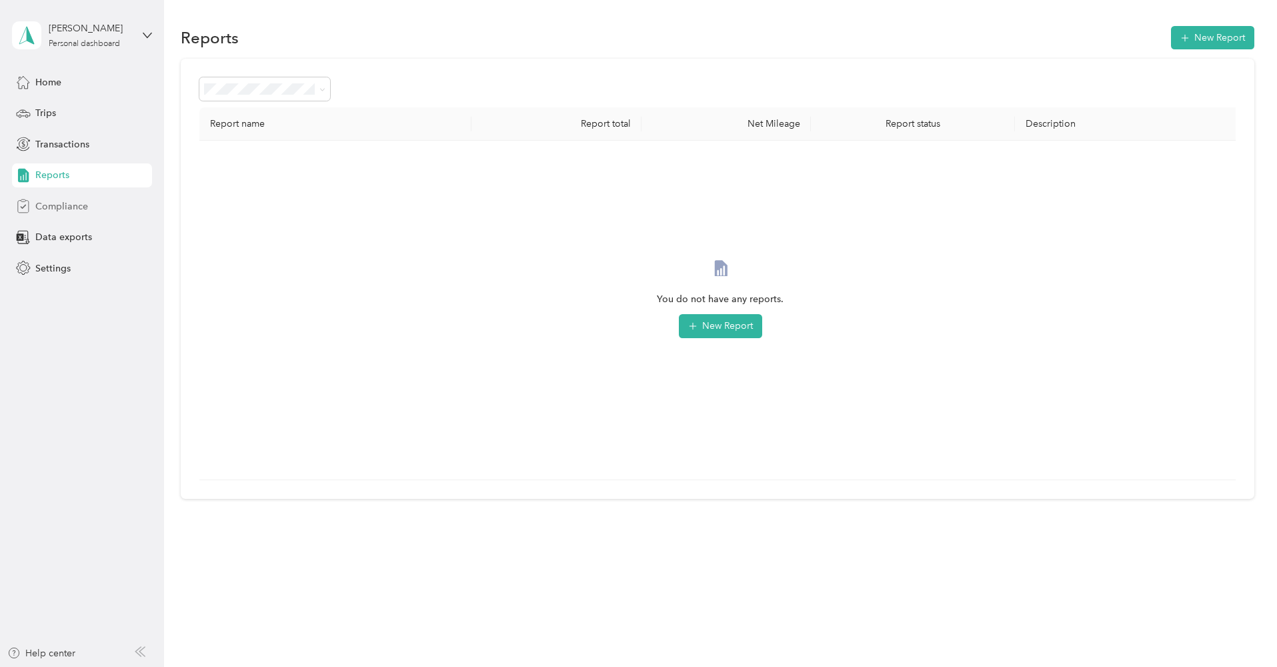
click at [67, 207] on span "Compliance" at bounding box center [61, 206] width 53 height 14
